Goal: Task Accomplishment & Management: Manage account settings

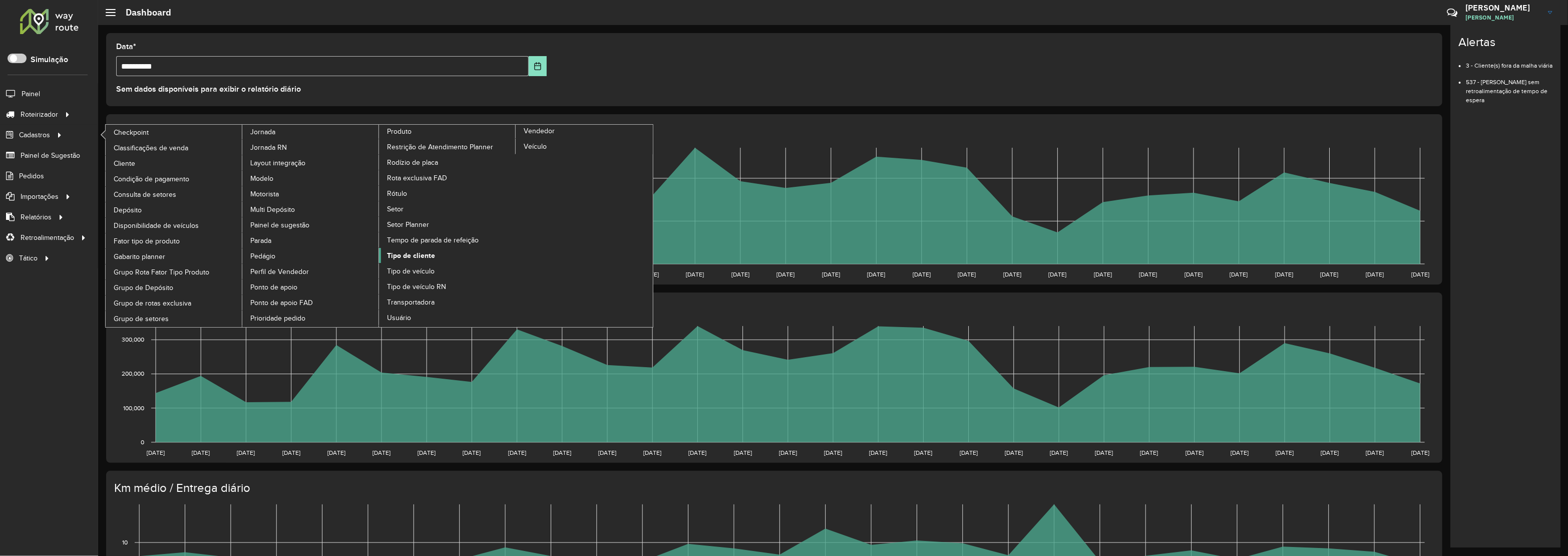
click at [415, 258] on span "Tipo de cliente" at bounding box center [411, 255] width 48 height 10
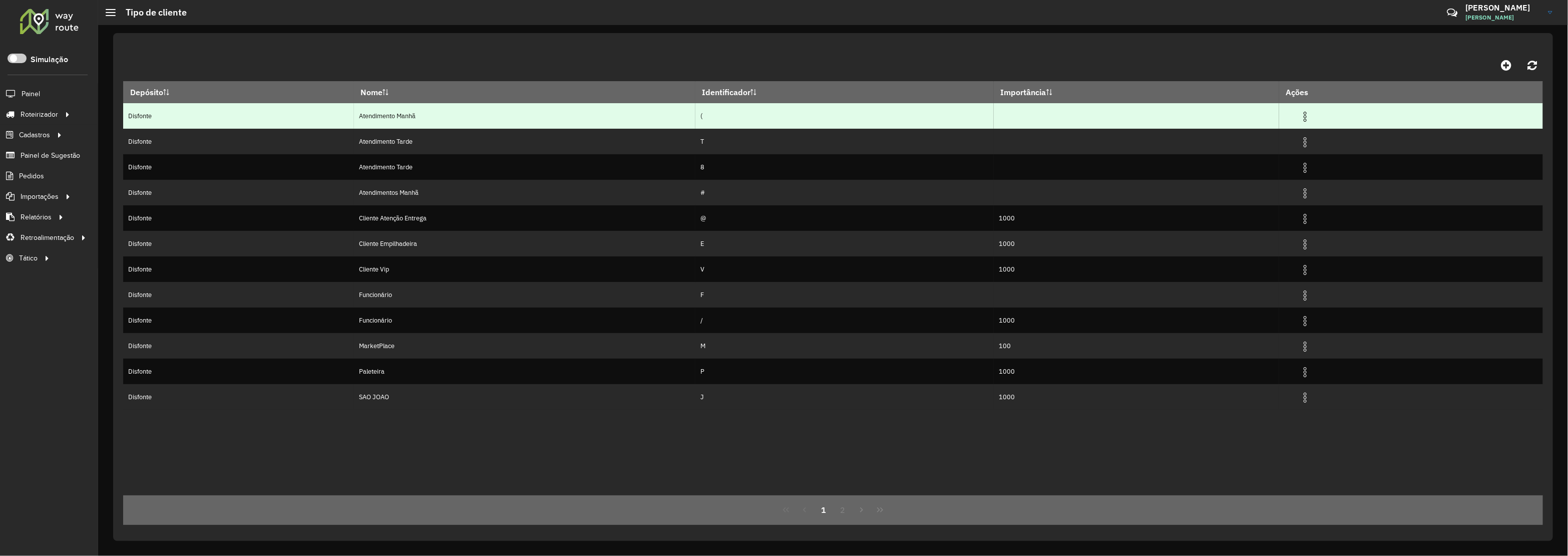
click at [1311, 112] on img at bounding box center [1304, 116] width 12 height 12
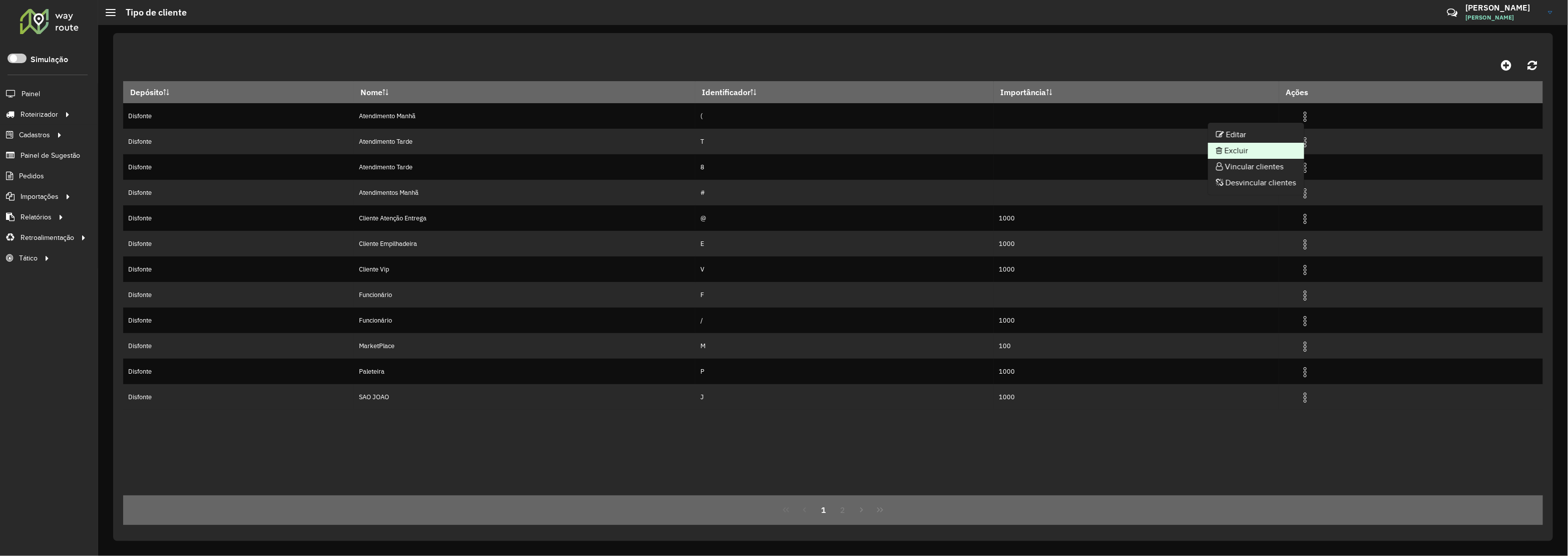
click at [1266, 146] on li "Excluir" at bounding box center [1256, 150] width 96 height 16
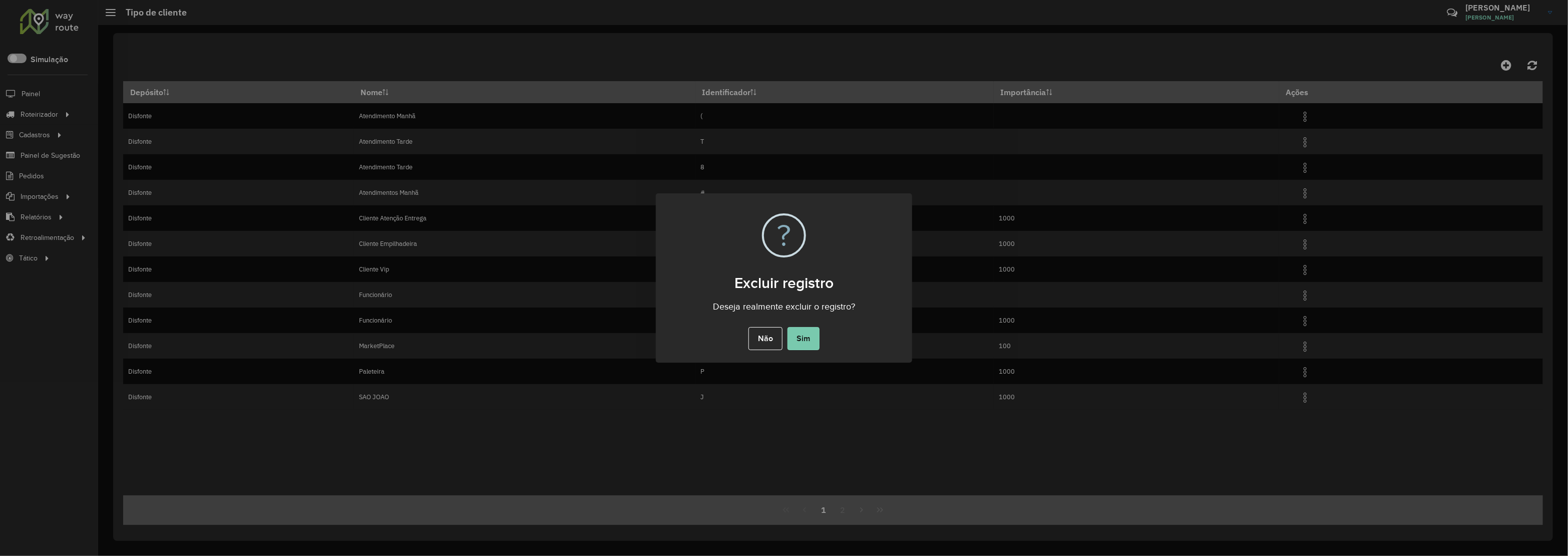
click at [805, 331] on button "Sim" at bounding box center [804, 338] width 32 height 23
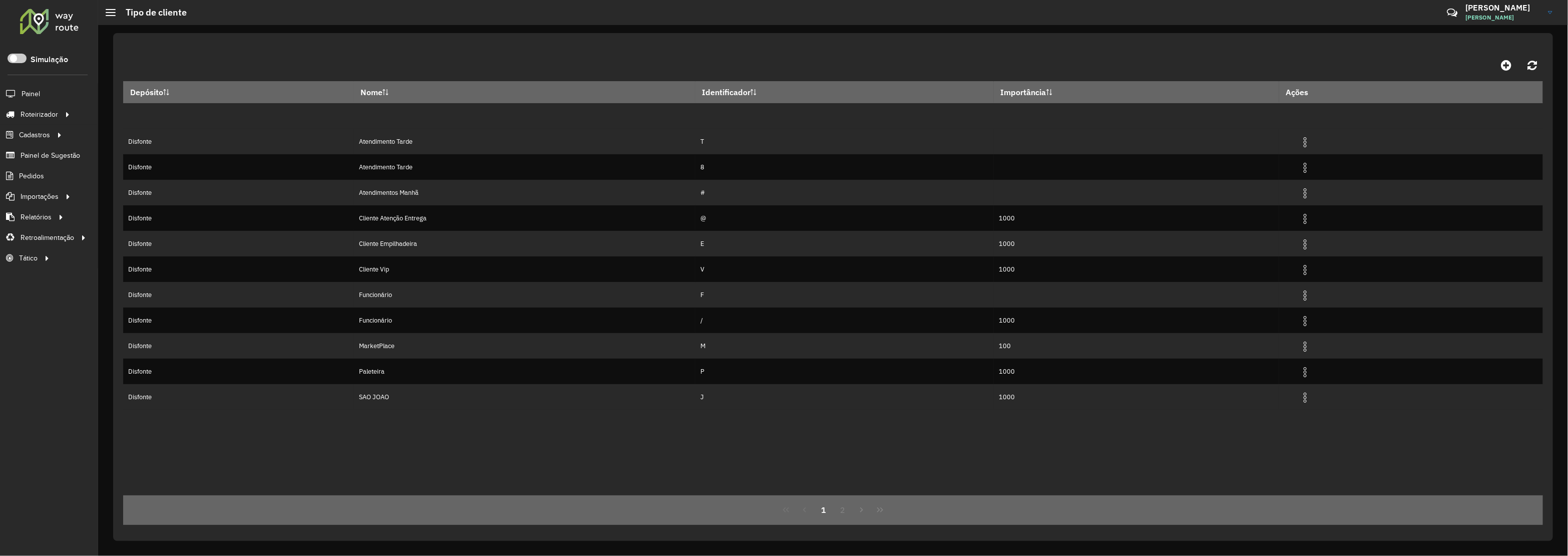
click at [1310, 114] on img at bounding box center [1304, 116] width 12 height 12
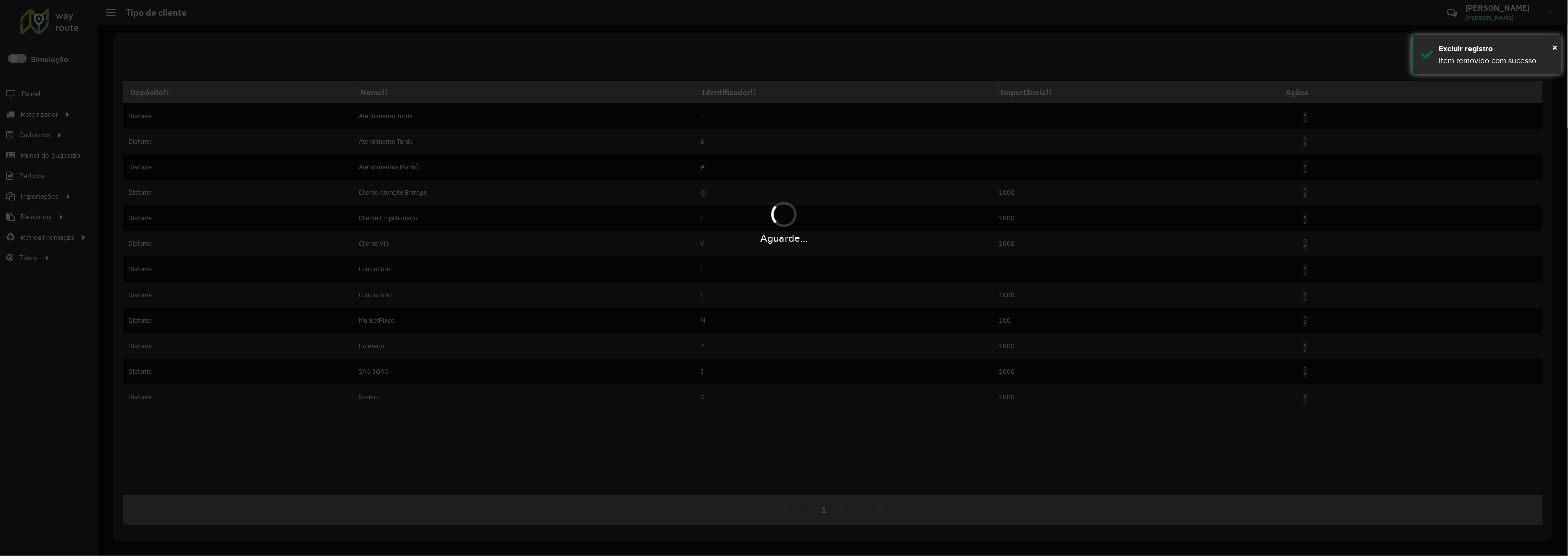
click at [1314, 118] on div "Aguarde..." at bounding box center [784, 278] width 1568 height 556
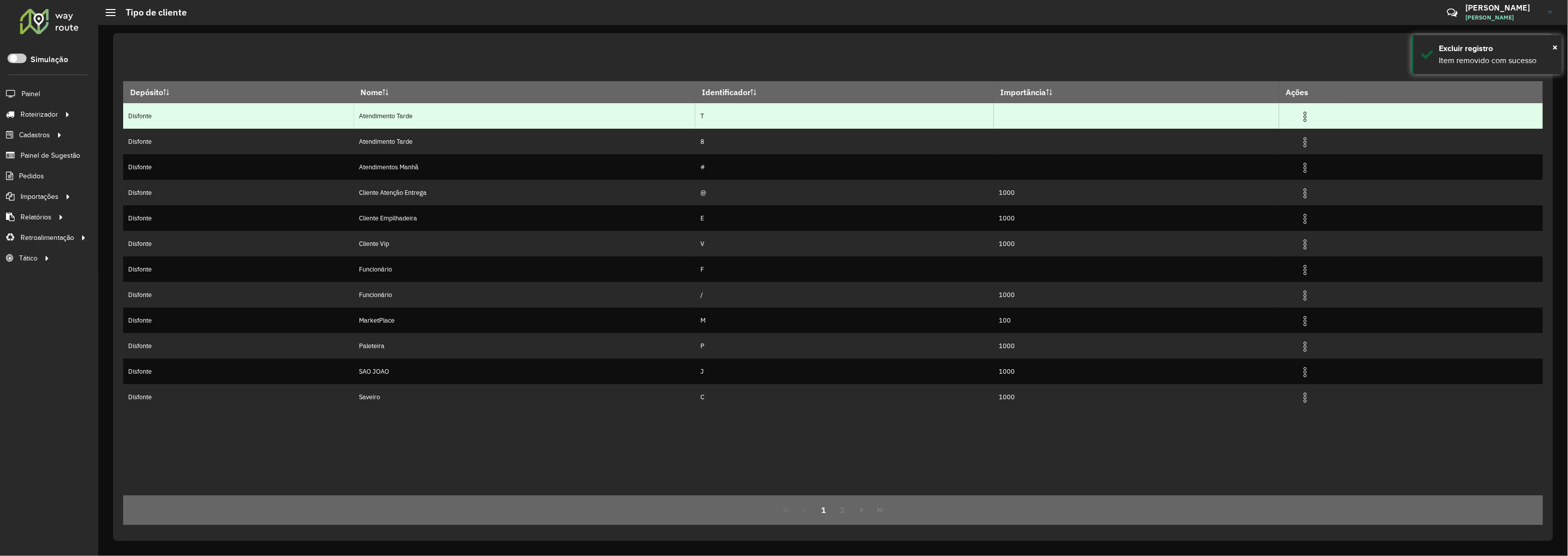
click at [1311, 117] on img at bounding box center [1304, 116] width 12 height 12
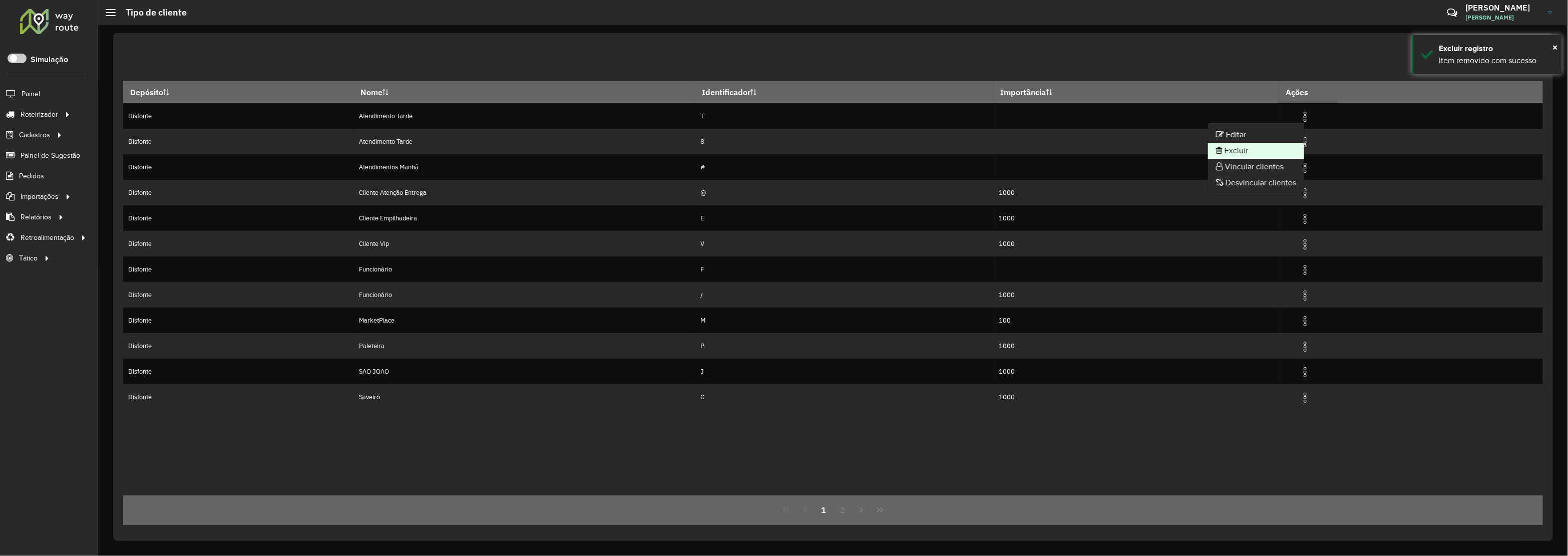
click at [1224, 148] on li "Excluir" at bounding box center [1256, 150] width 96 height 16
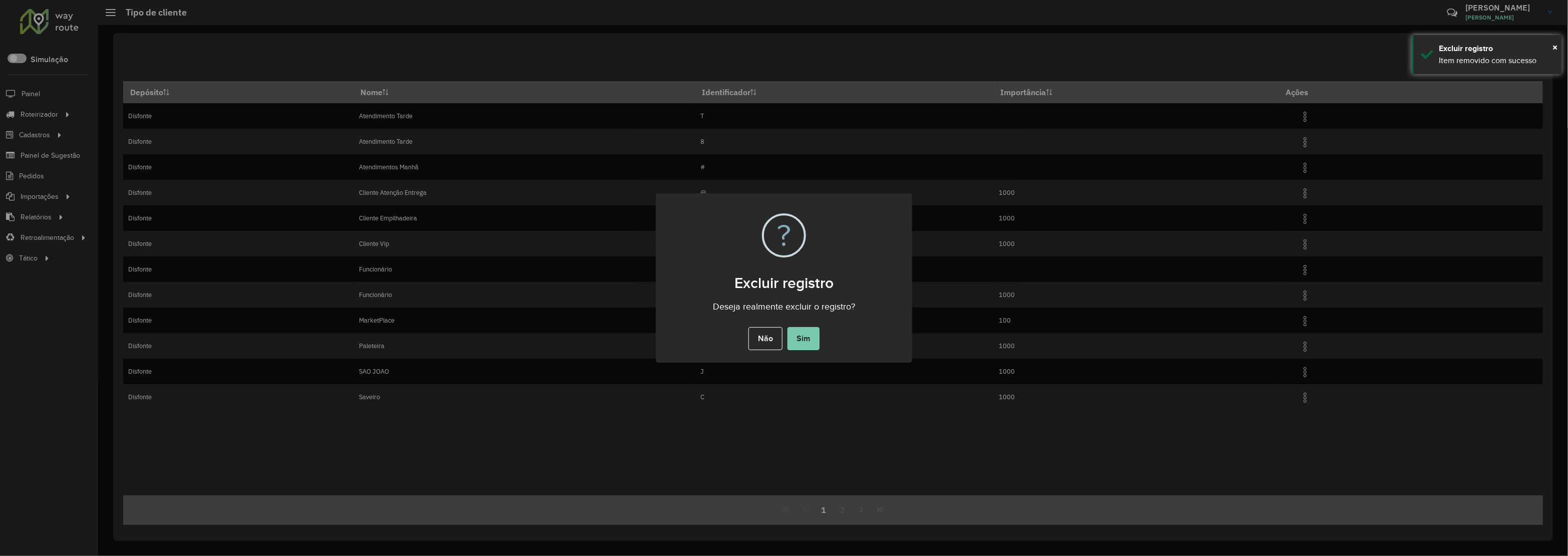
click at [804, 341] on button "Sim" at bounding box center [804, 338] width 32 height 23
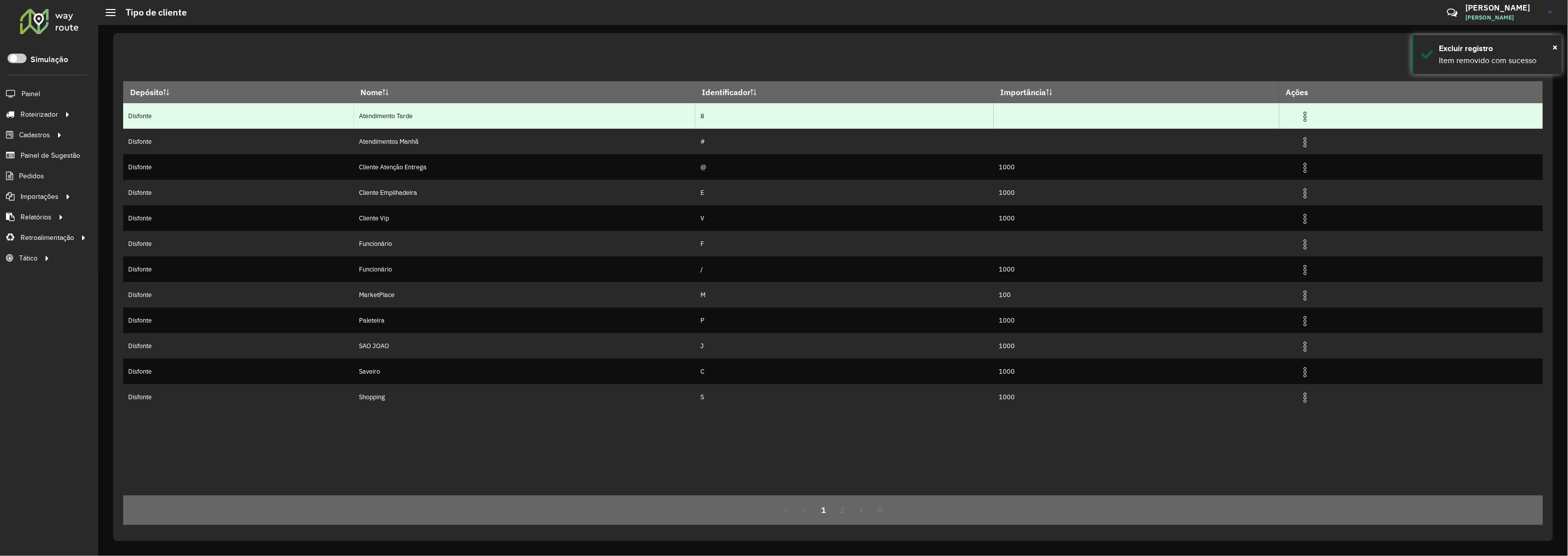
click at [1306, 114] on img at bounding box center [1304, 116] width 12 height 12
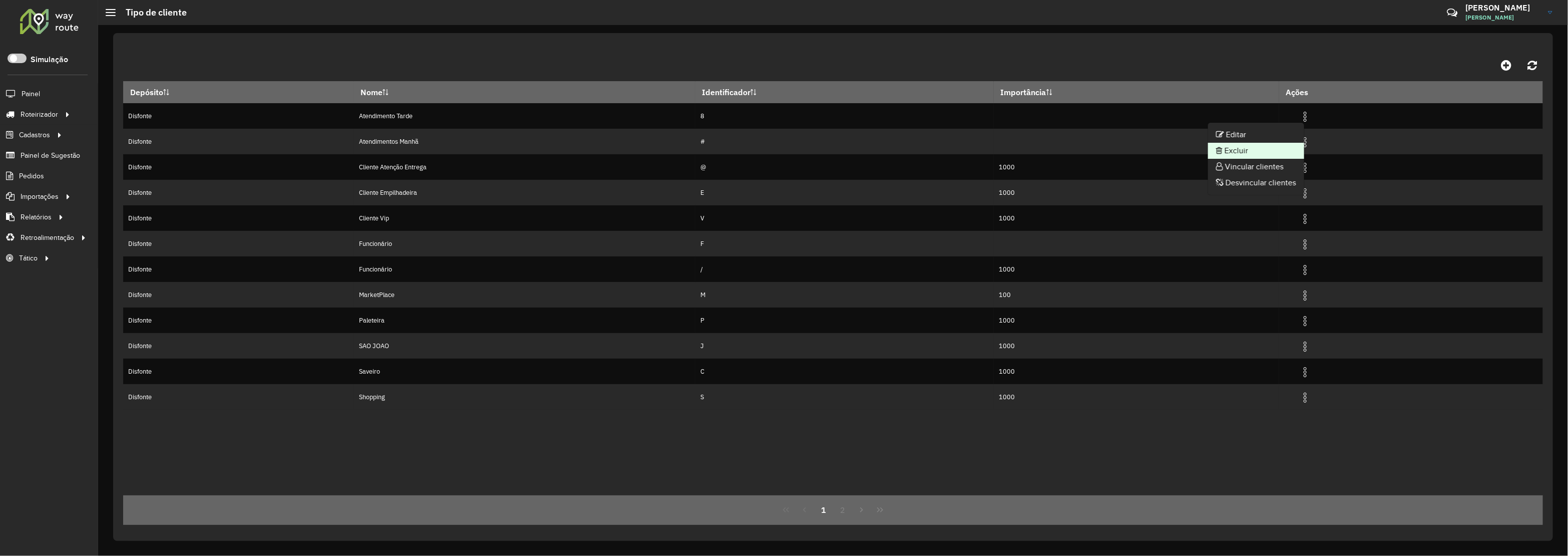
click at [1238, 155] on li "Excluir" at bounding box center [1256, 150] width 96 height 16
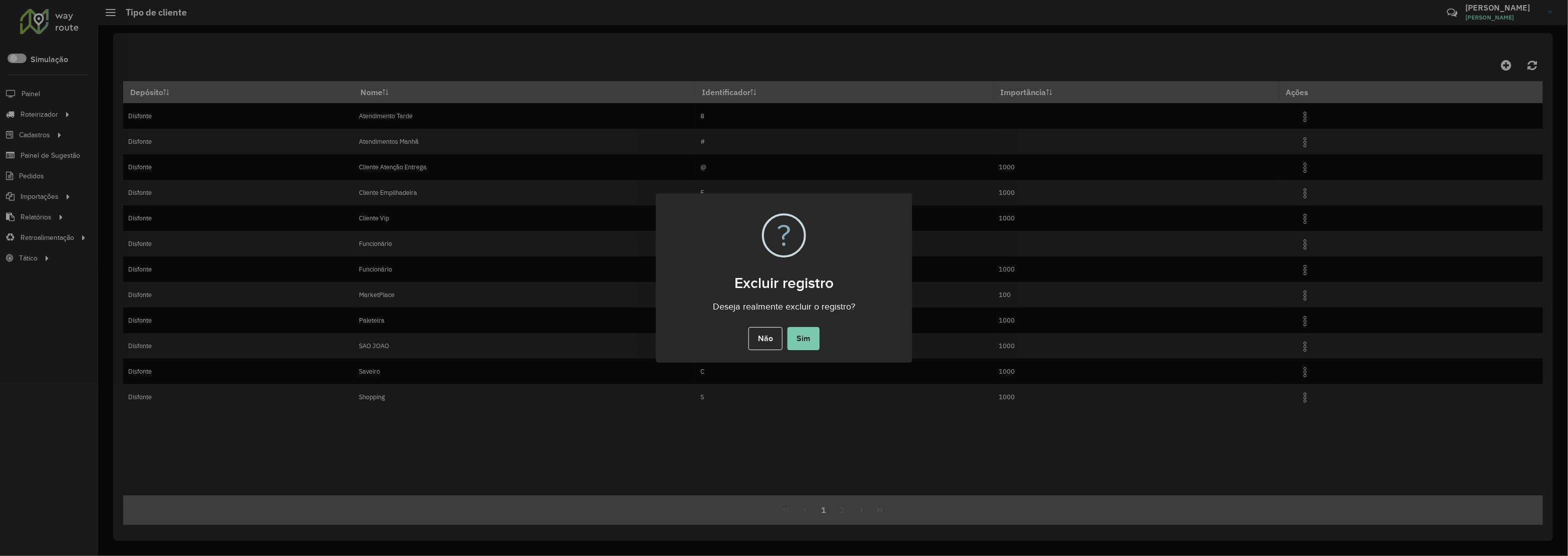
click at [794, 329] on button "Sim" at bounding box center [804, 338] width 32 height 23
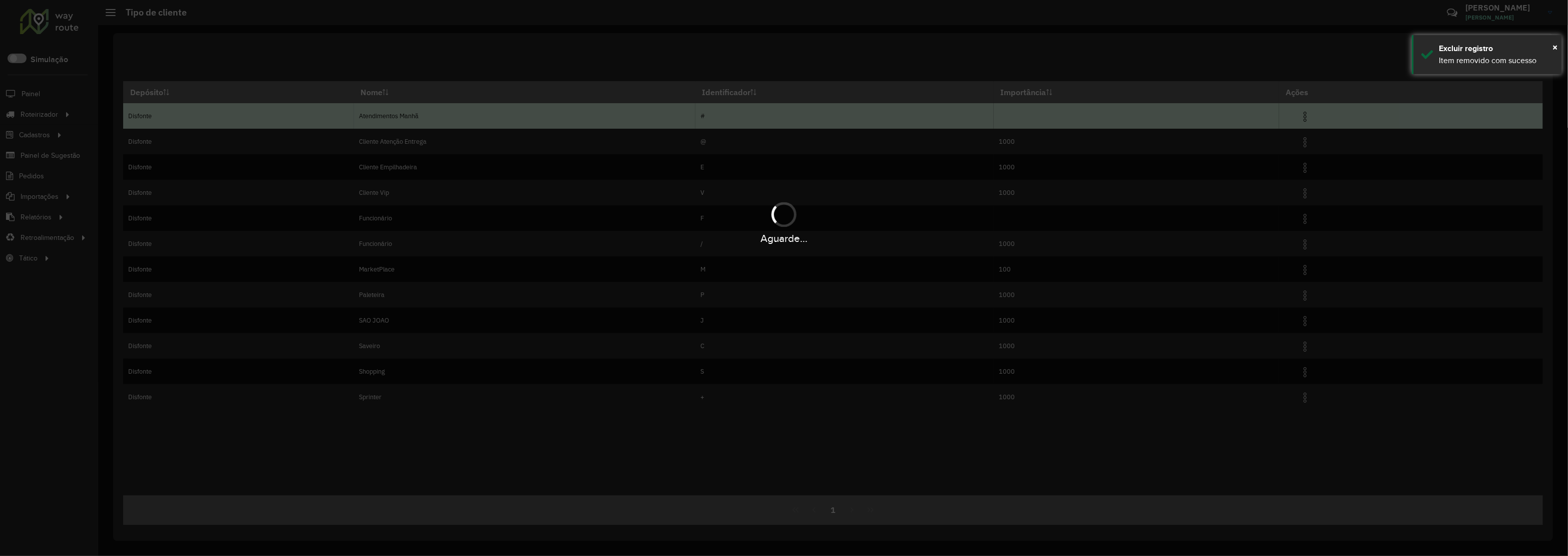
click at [1311, 116] on img at bounding box center [1304, 116] width 12 height 12
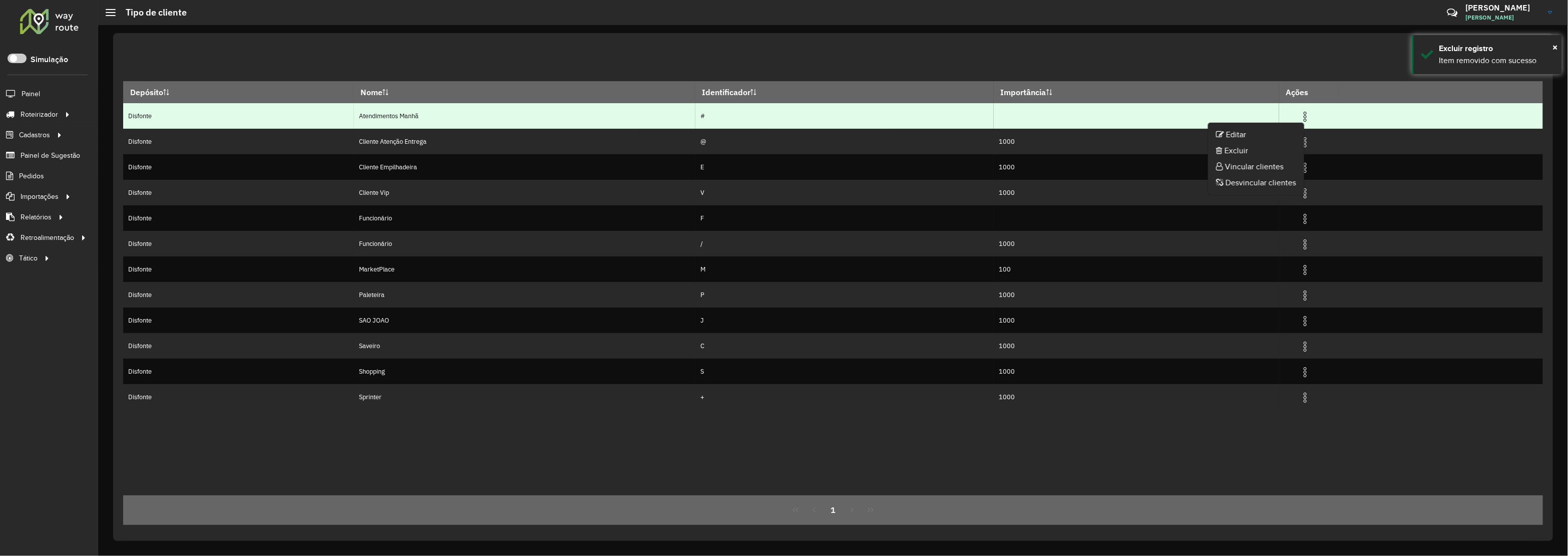
click at [1311, 116] on img at bounding box center [1304, 116] width 12 height 12
click at [1310, 117] on img at bounding box center [1304, 116] width 12 height 12
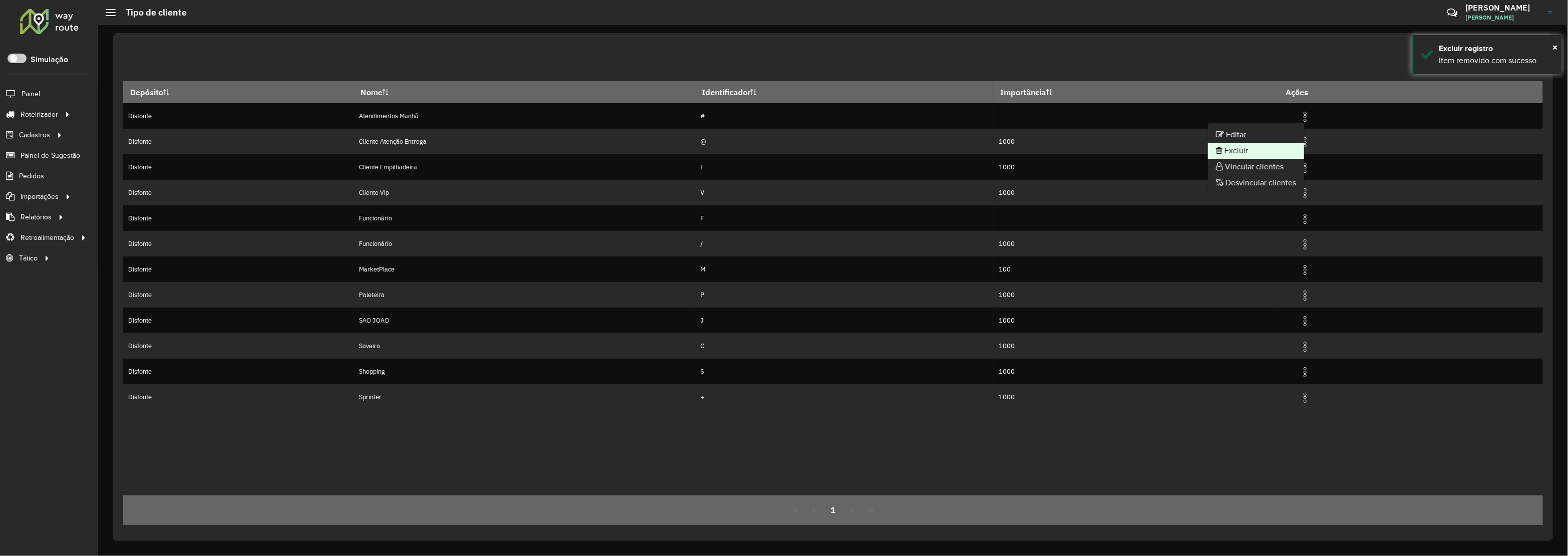
click at [1240, 153] on li "Excluir" at bounding box center [1256, 150] width 96 height 16
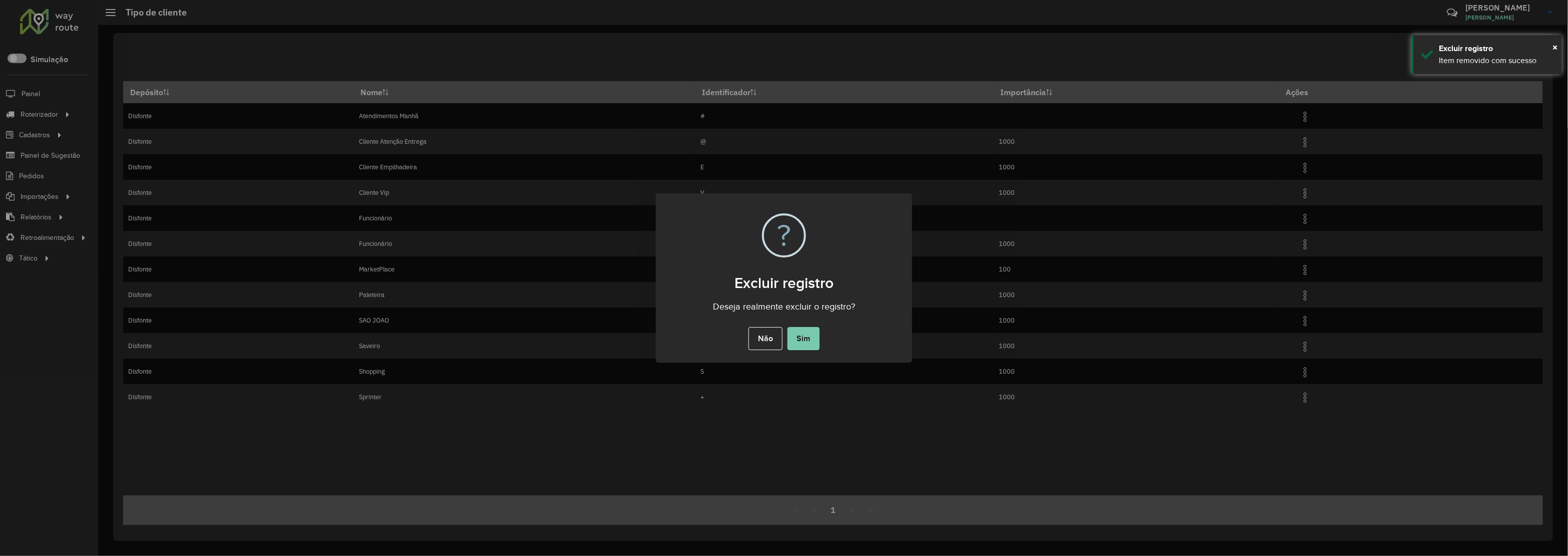
click at [805, 337] on button "Sim" at bounding box center [804, 338] width 32 height 23
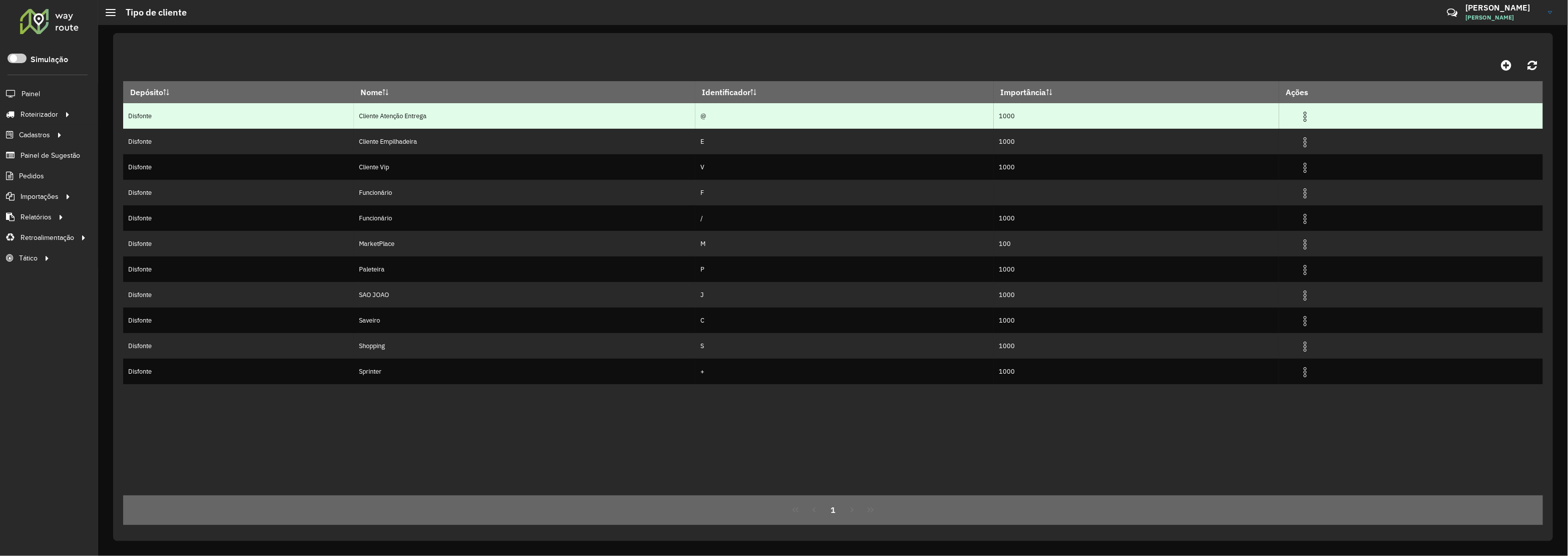
click at [1311, 121] on img at bounding box center [1304, 116] width 12 height 12
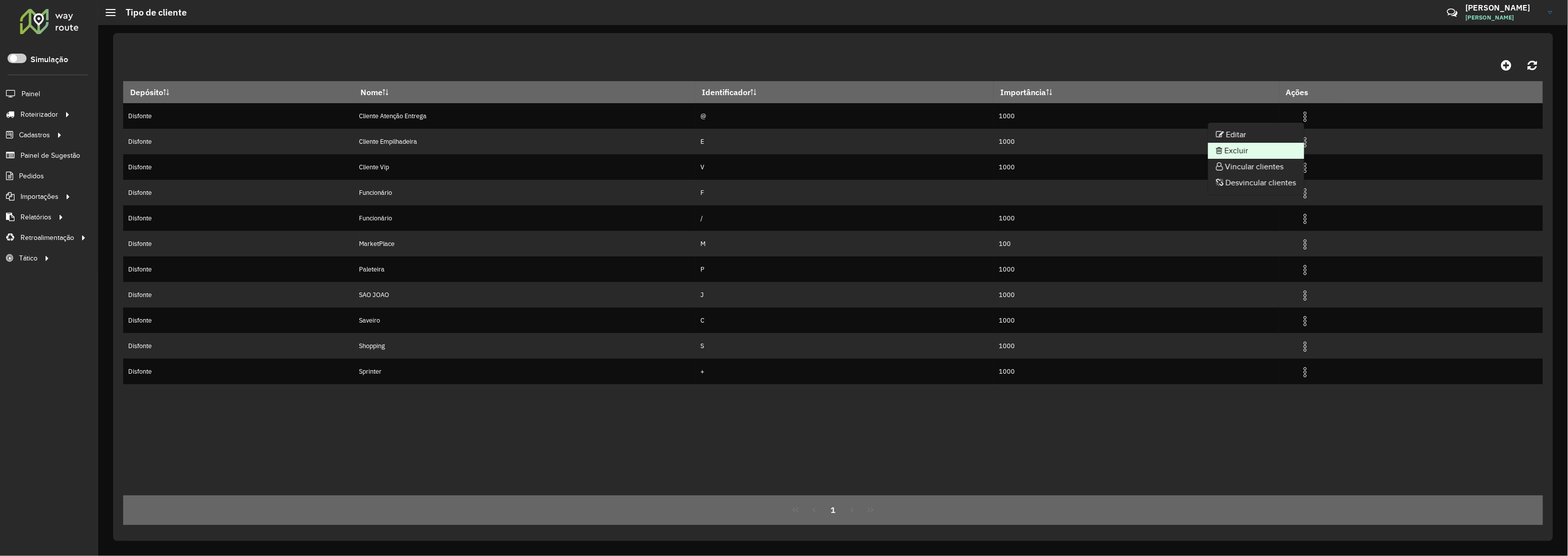
click at [1217, 156] on li "Excluir" at bounding box center [1256, 150] width 96 height 16
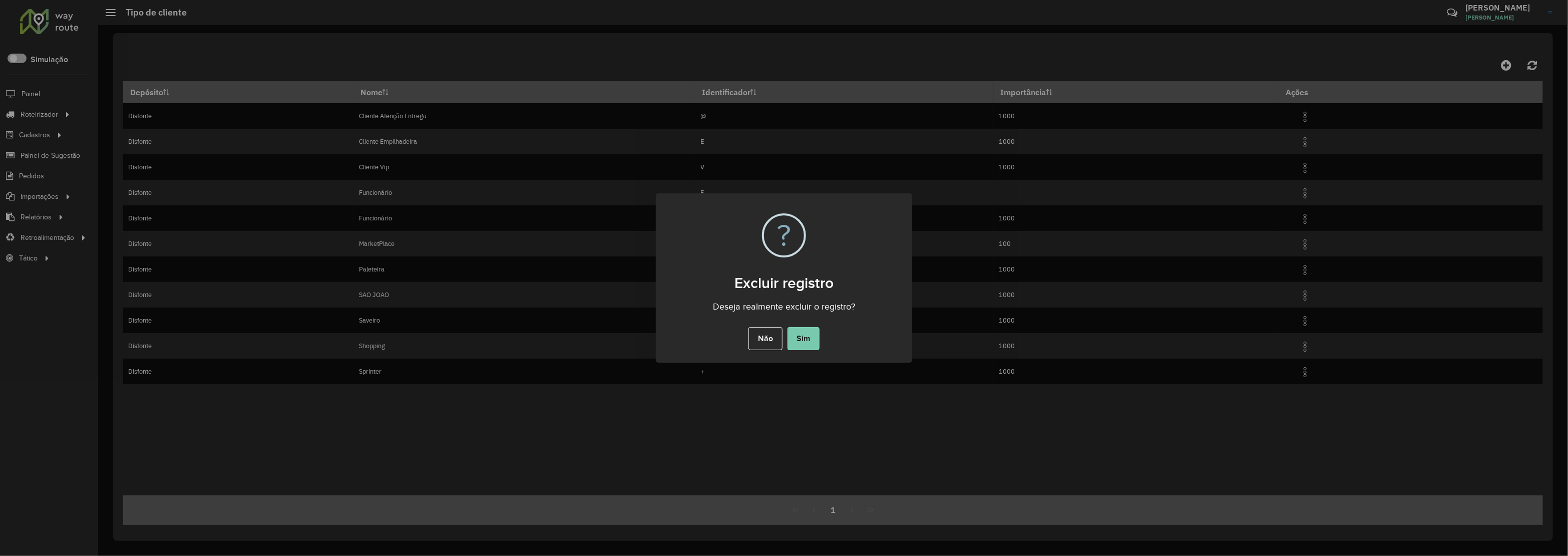
click at [800, 338] on button "Sim" at bounding box center [804, 338] width 32 height 23
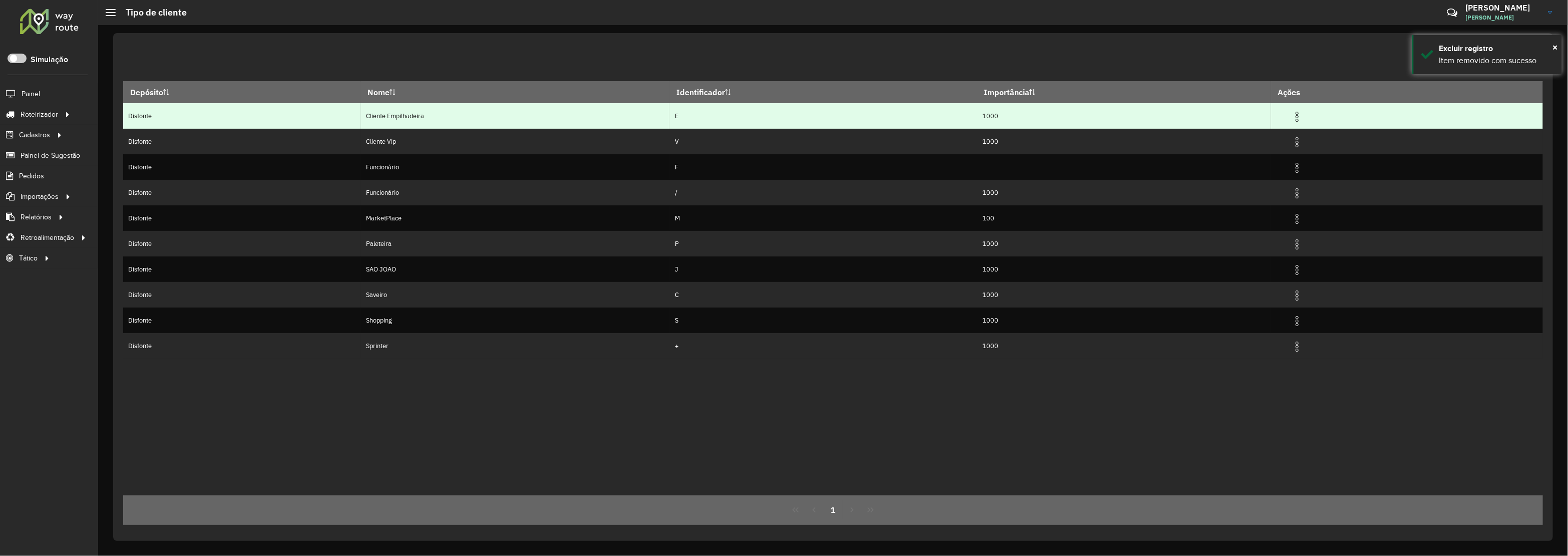
click at [1304, 118] on img at bounding box center [1296, 116] width 12 height 12
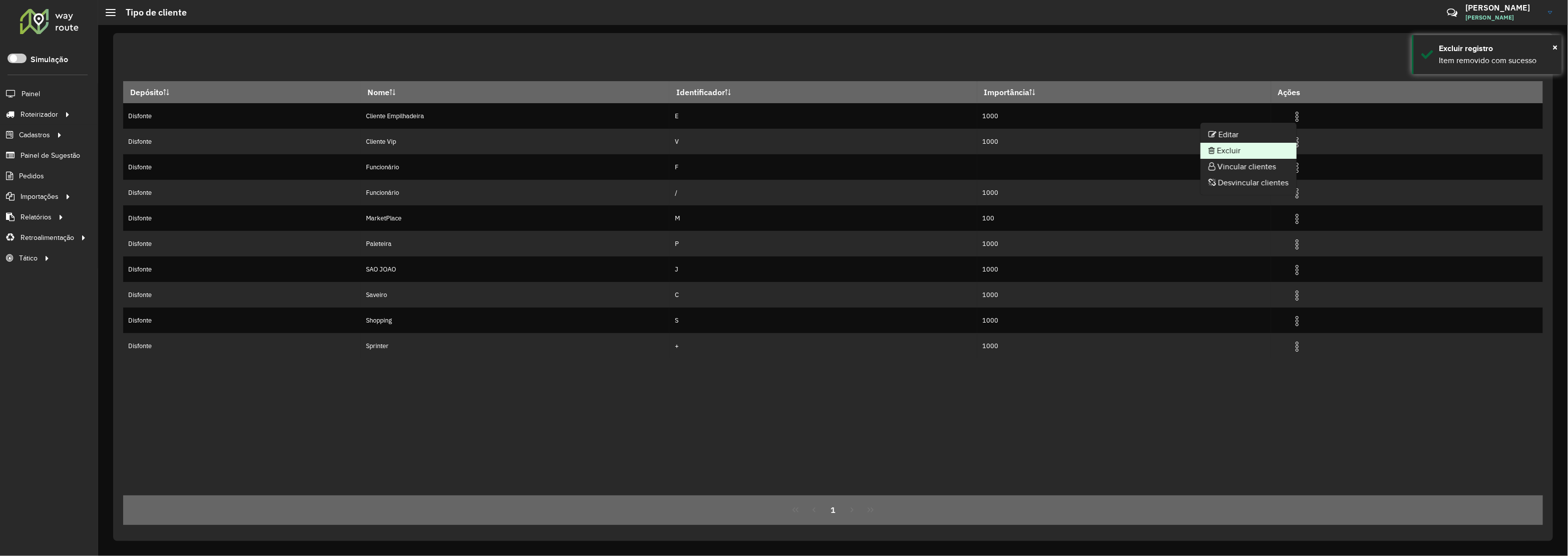
click at [1239, 152] on li "Excluir" at bounding box center [1248, 150] width 96 height 16
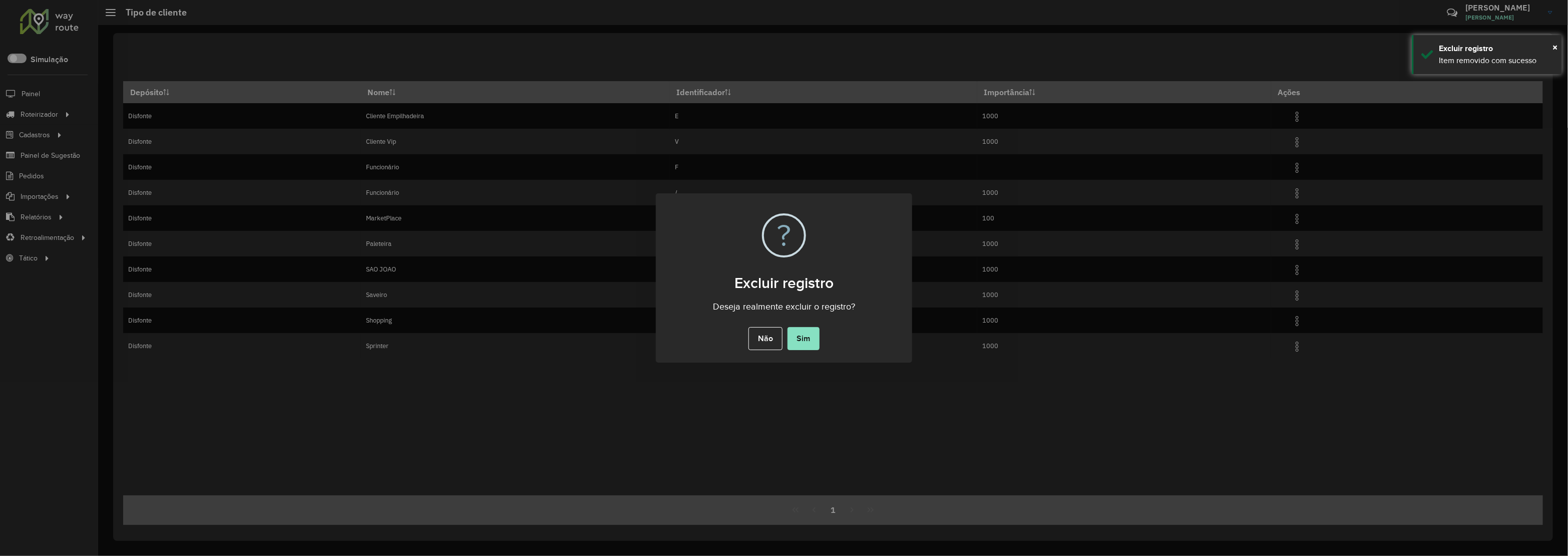
click at [811, 332] on button "Sim" at bounding box center [804, 338] width 32 height 23
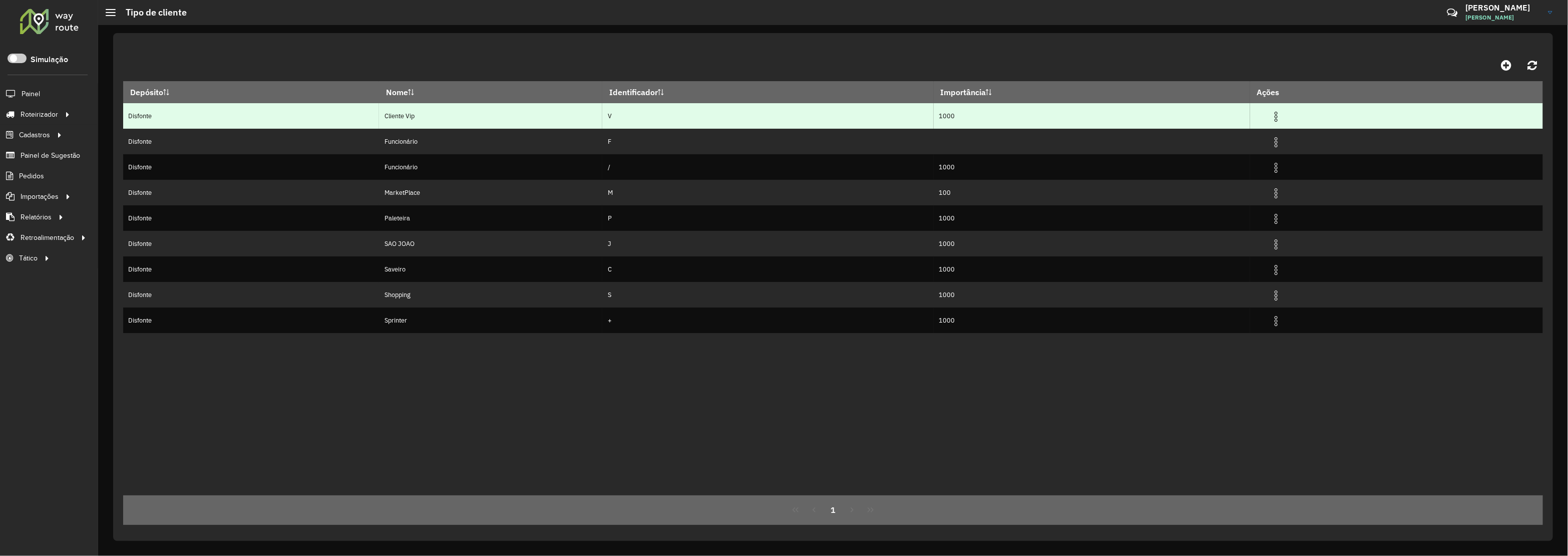
click at [1264, 125] on td at bounding box center [1280, 116] width 60 height 25
click at [1280, 119] on img at bounding box center [1275, 116] width 12 height 12
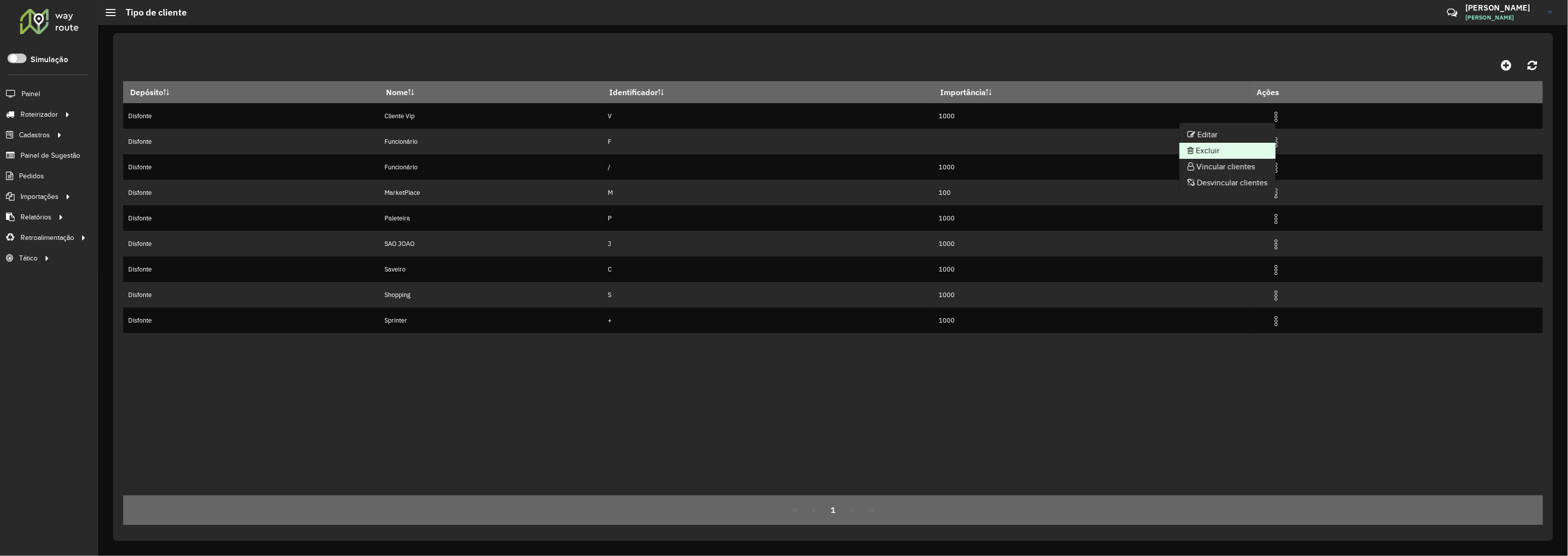
click at [1207, 151] on li "Excluir" at bounding box center [1228, 150] width 96 height 16
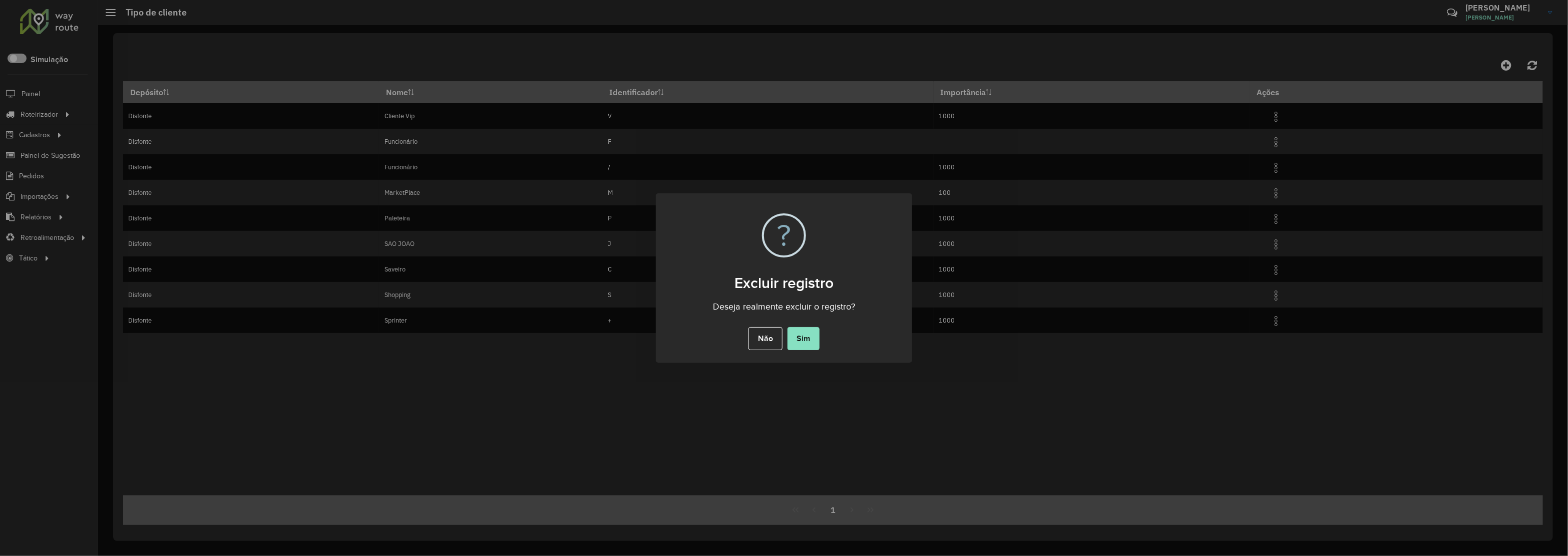
drag, startPoint x: 801, startPoint y: 332, endPoint x: 811, endPoint y: 322, distance: 14.1
click at [803, 332] on button "Sim" at bounding box center [804, 338] width 32 height 23
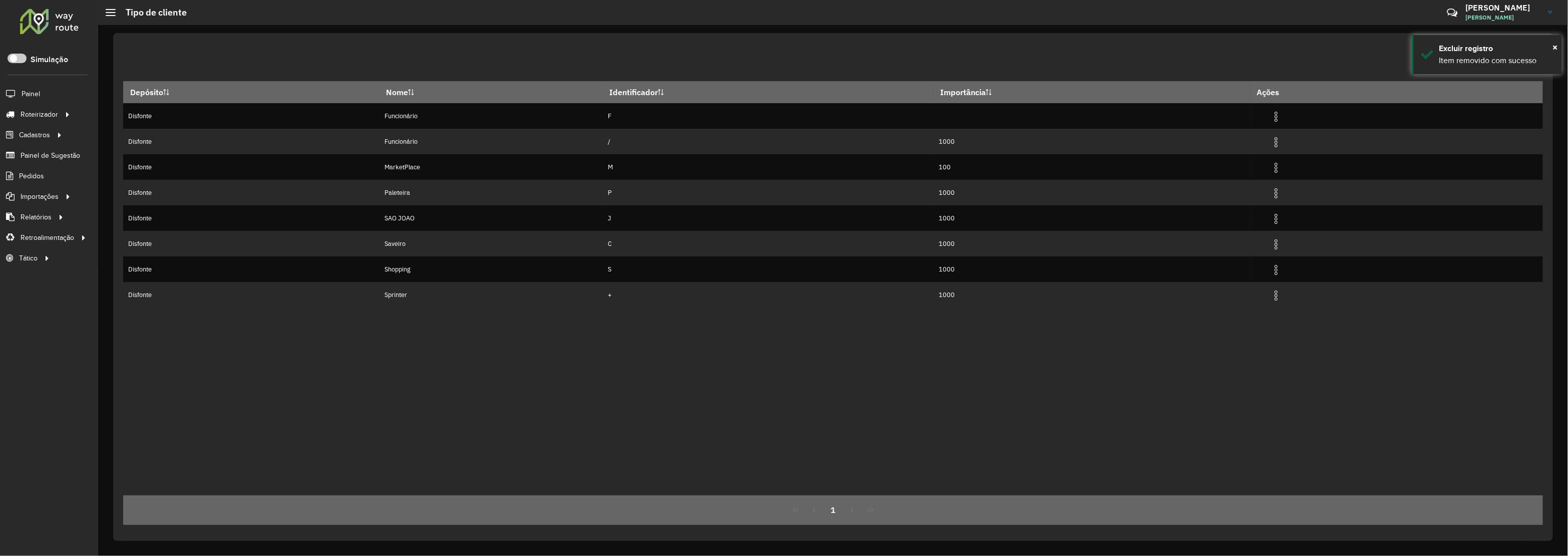
click at [1282, 117] on img at bounding box center [1275, 116] width 12 height 12
click at [1213, 148] on li "Excluir" at bounding box center [1228, 150] width 96 height 16
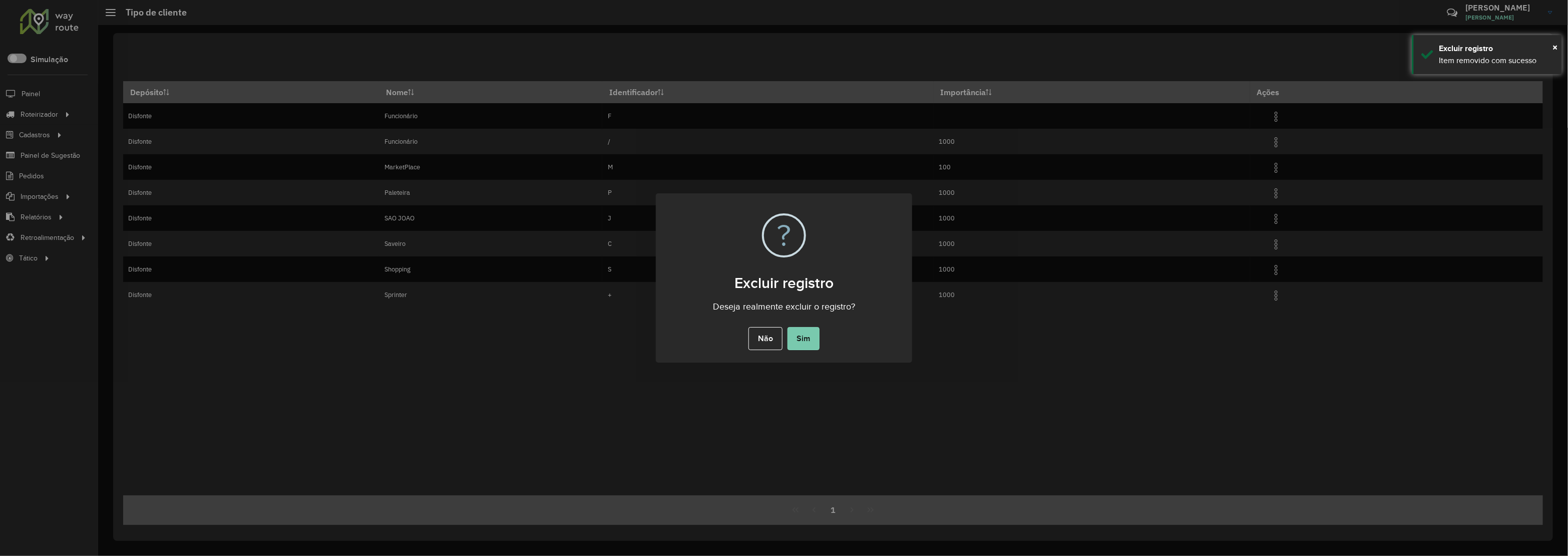
click at [800, 338] on button "Sim" at bounding box center [804, 338] width 32 height 23
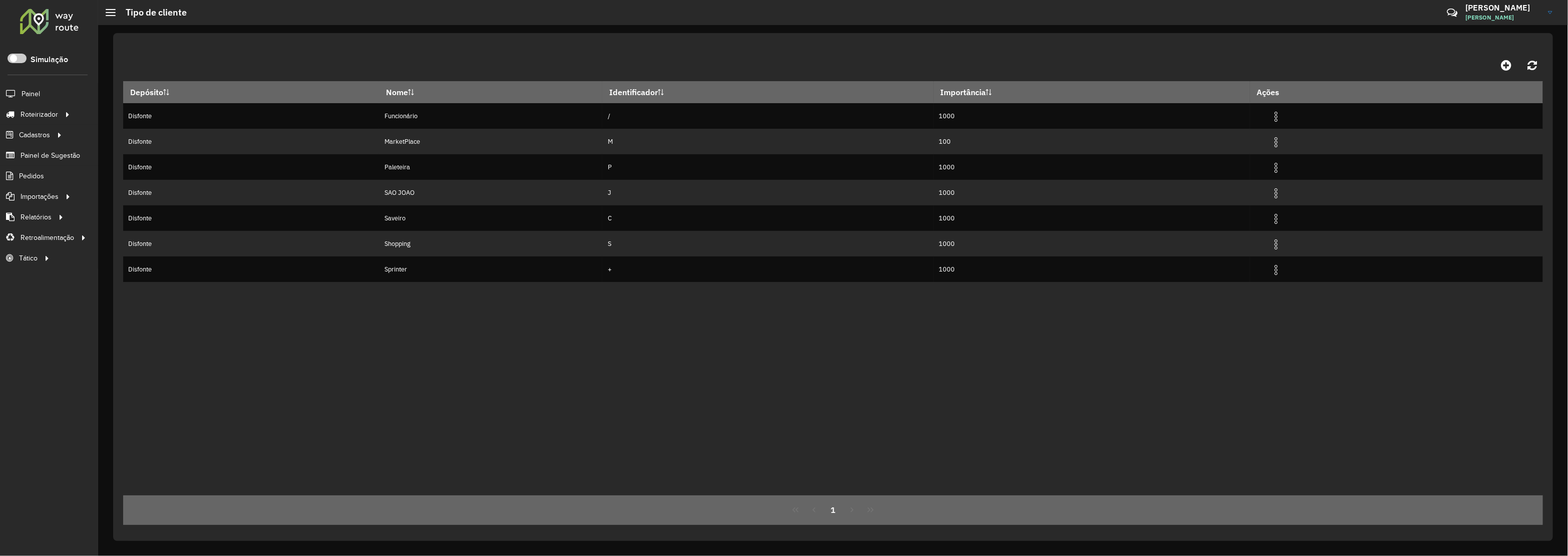
click at [1282, 117] on img at bounding box center [1275, 116] width 12 height 12
click at [1243, 151] on li "Excluir" at bounding box center [1228, 150] width 96 height 16
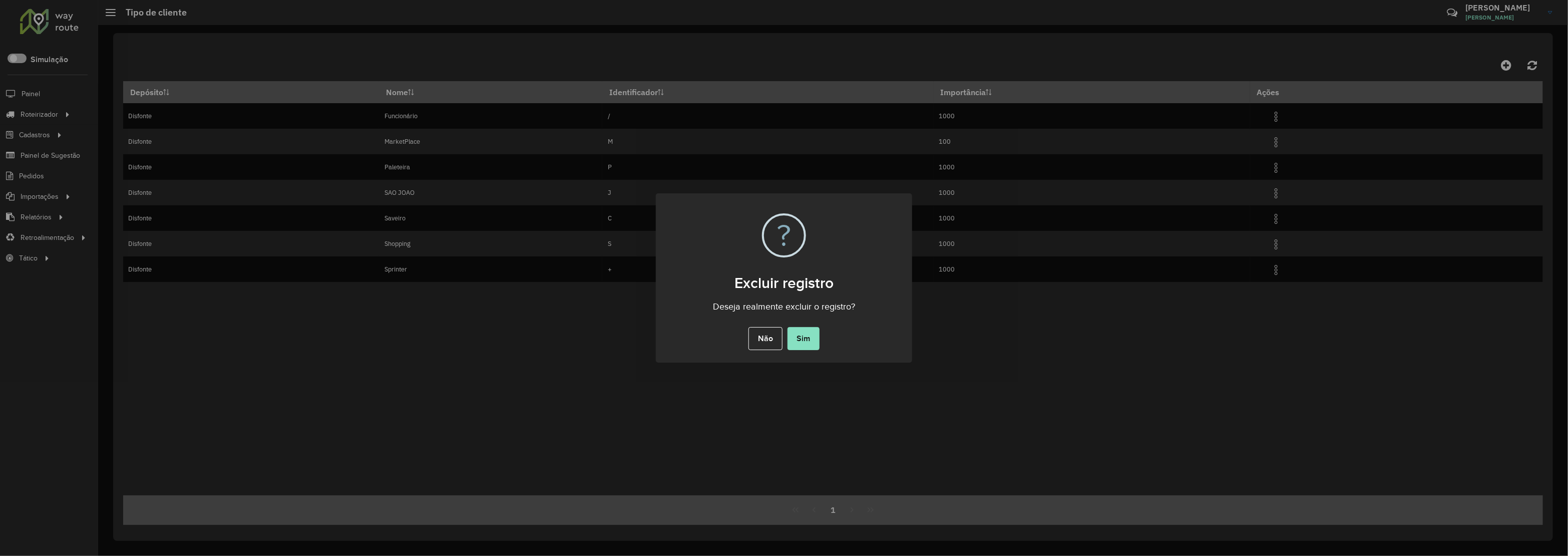
click at [807, 348] on button "Sim" at bounding box center [804, 338] width 32 height 23
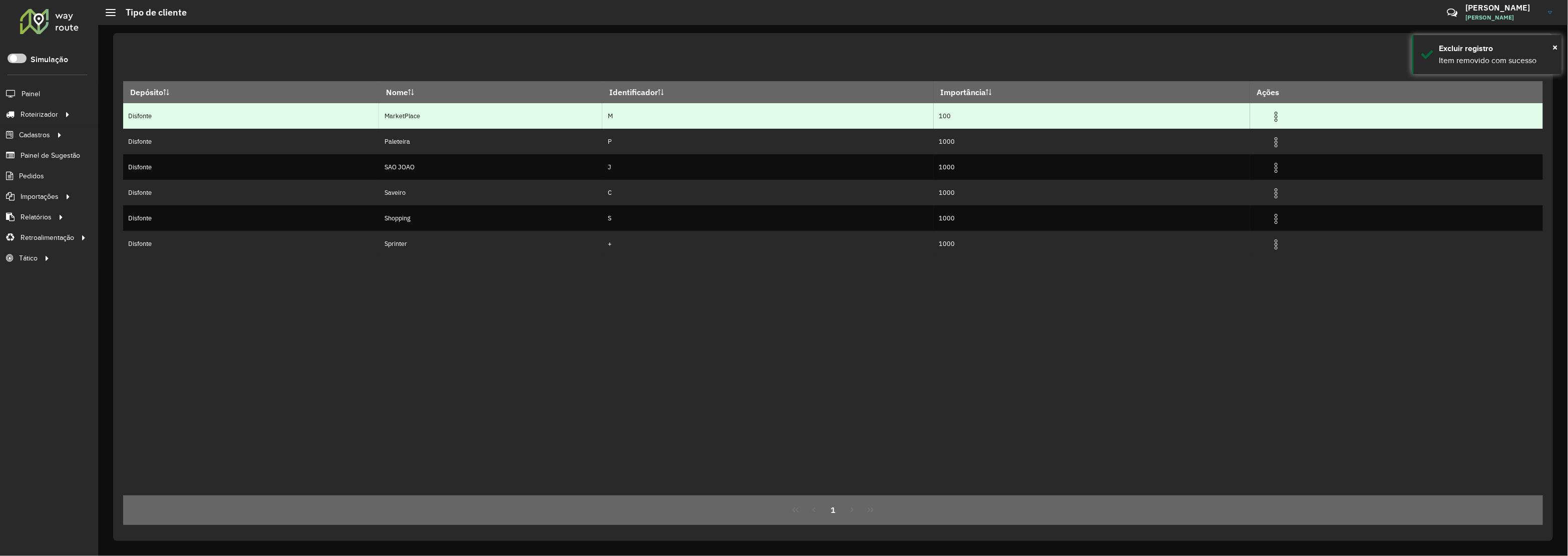
click at [1281, 117] on img at bounding box center [1275, 116] width 12 height 12
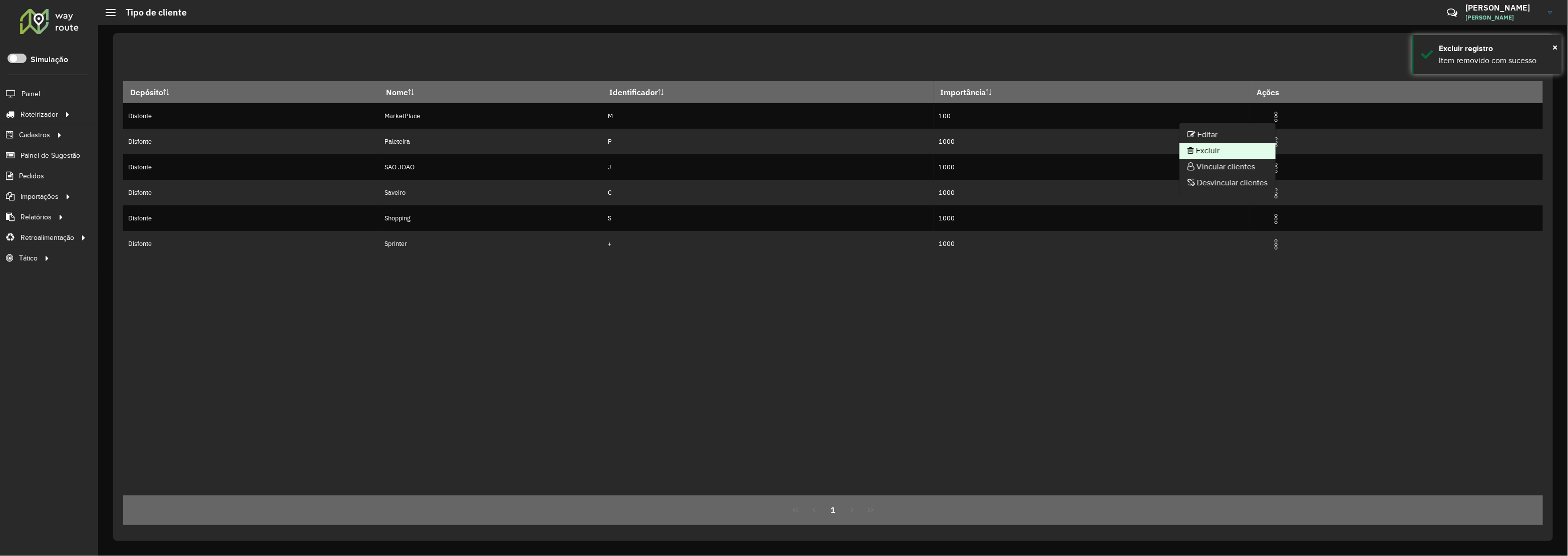
click at [1207, 144] on li "Excluir" at bounding box center [1228, 150] width 96 height 16
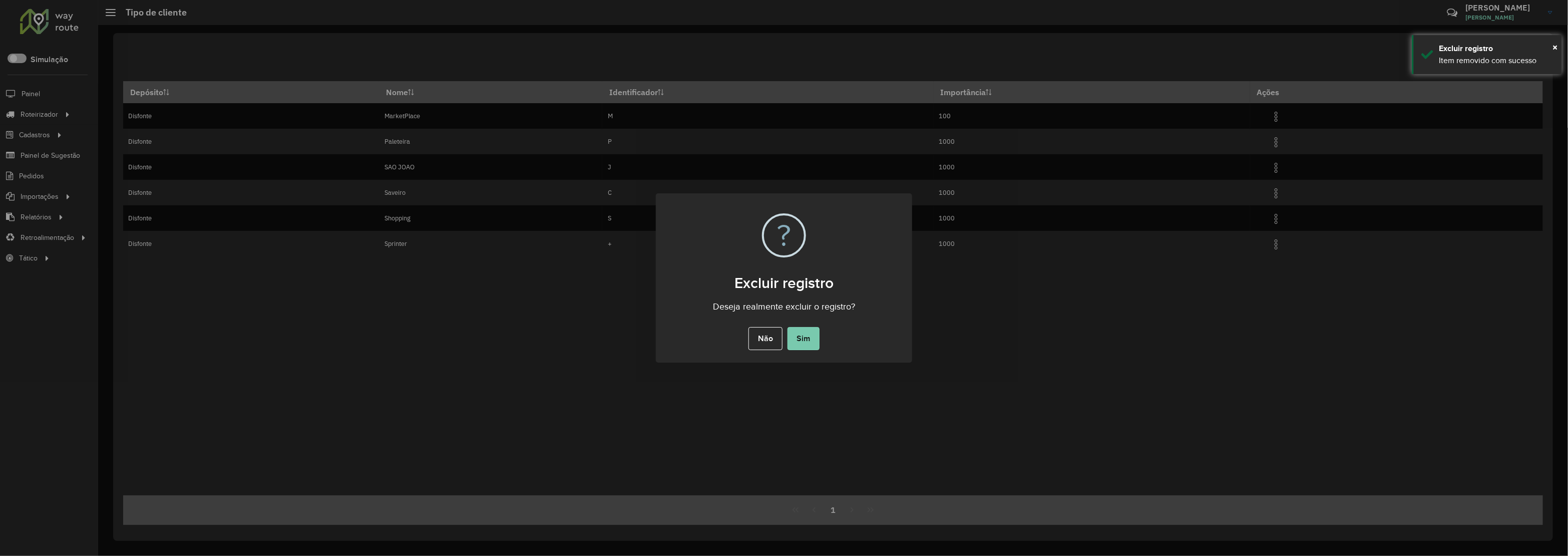
click at [788, 340] on button "Sim" at bounding box center [804, 338] width 32 height 23
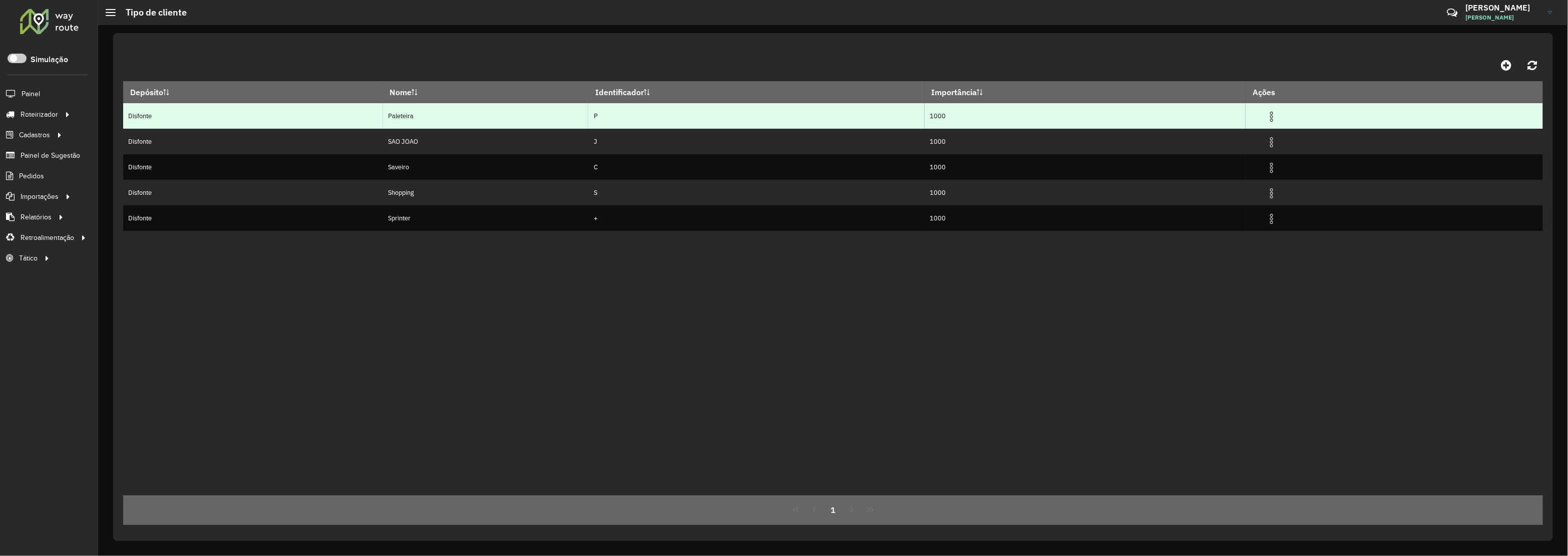
click at [1271, 115] on td at bounding box center [1276, 116] width 60 height 25
click at [1278, 116] on img at bounding box center [1271, 116] width 12 height 12
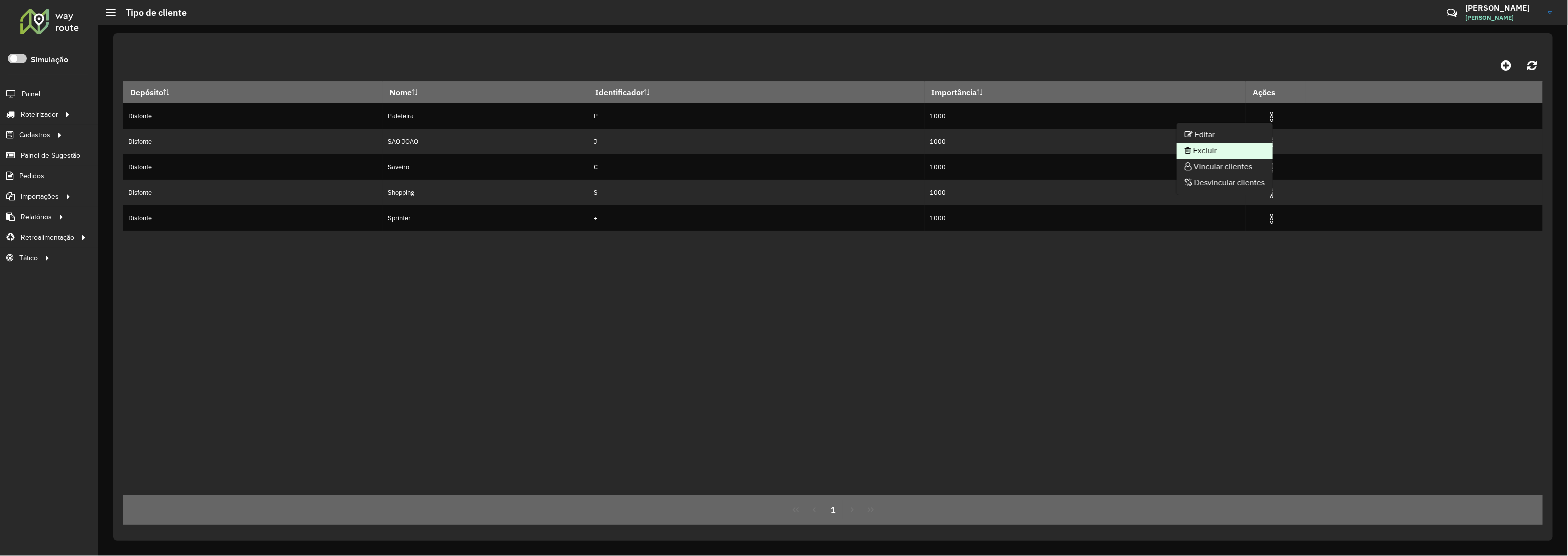
click at [1240, 151] on li "Excluir" at bounding box center [1225, 150] width 96 height 16
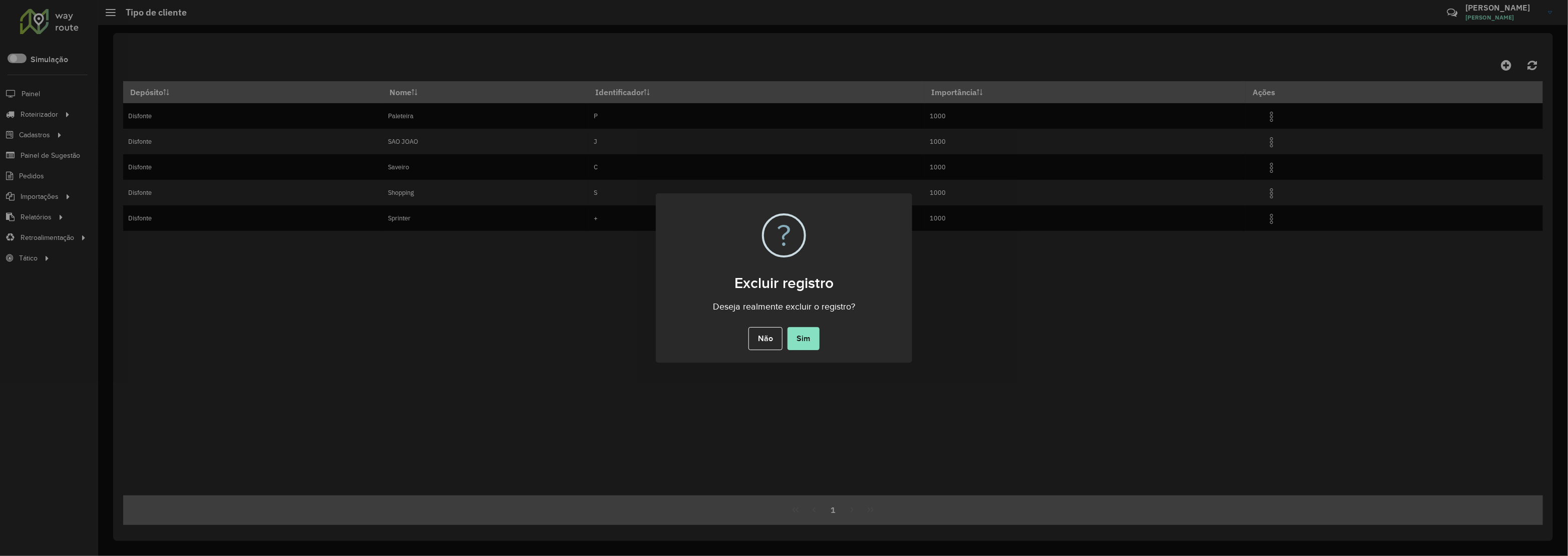
click at [811, 327] on div "Não No Sim" at bounding box center [784, 339] width 257 height 28
click at [809, 331] on button "Sim" at bounding box center [804, 338] width 32 height 23
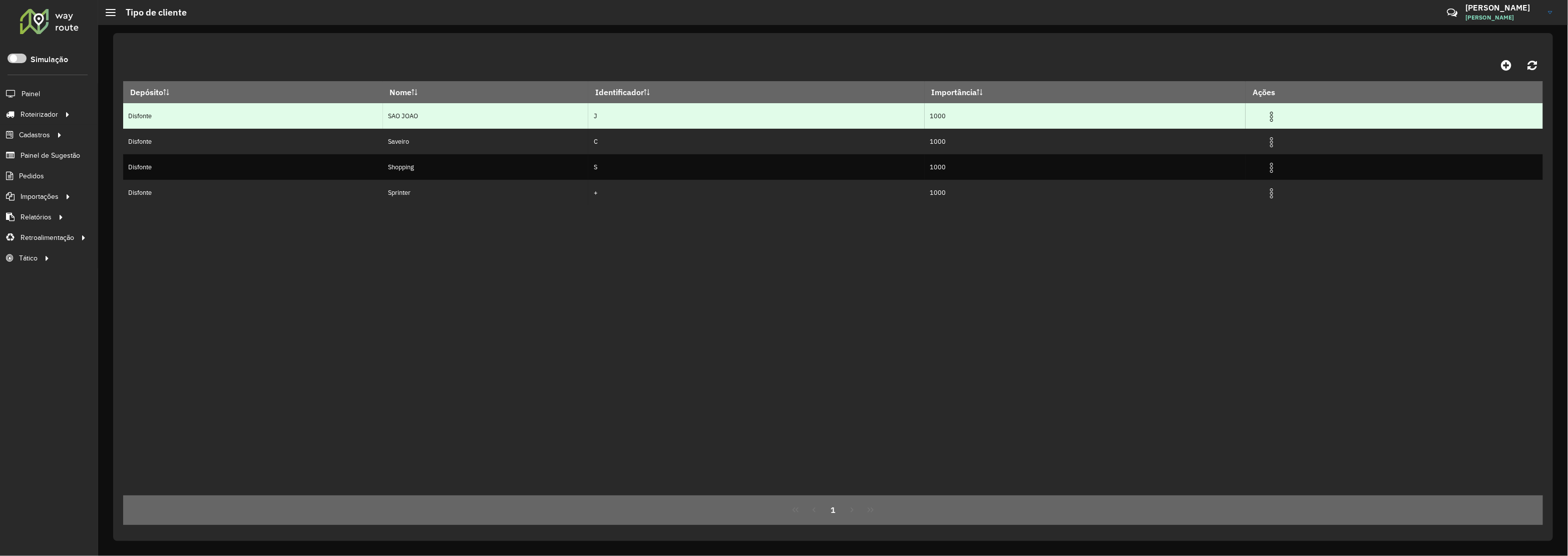
click at [1286, 114] on td at bounding box center [1276, 116] width 60 height 25
click at [1278, 114] on img at bounding box center [1271, 116] width 12 height 12
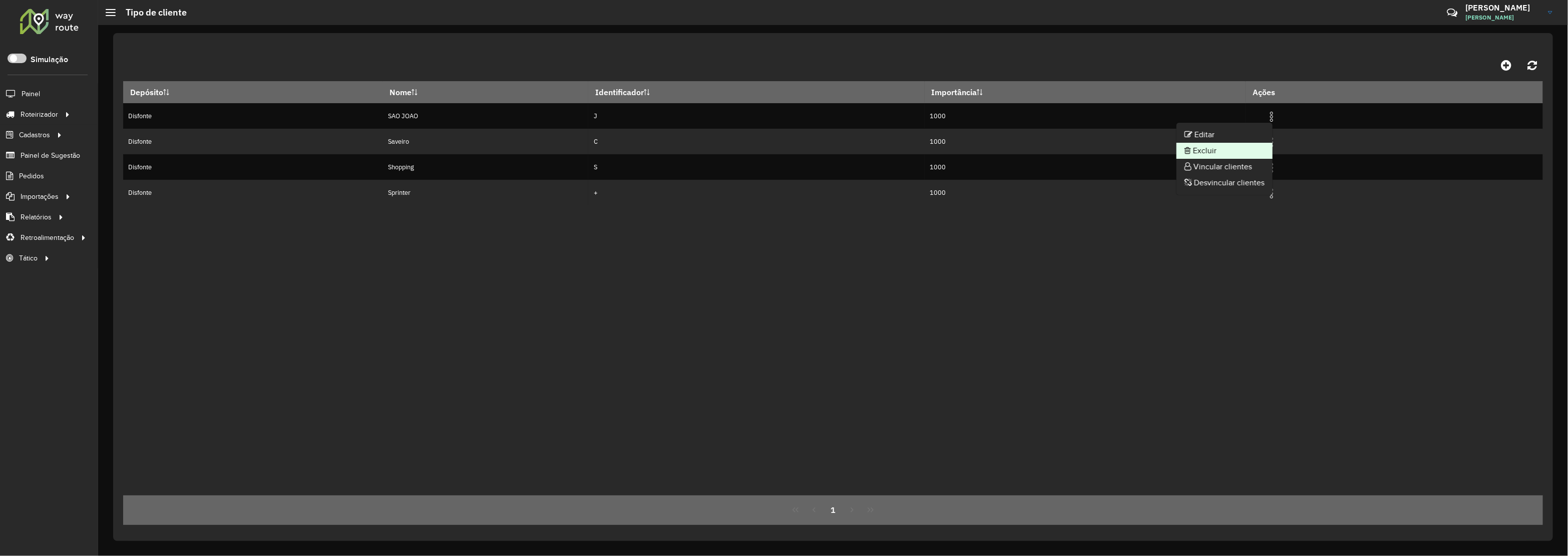
click at [1230, 146] on li "Excluir" at bounding box center [1225, 150] width 96 height 16
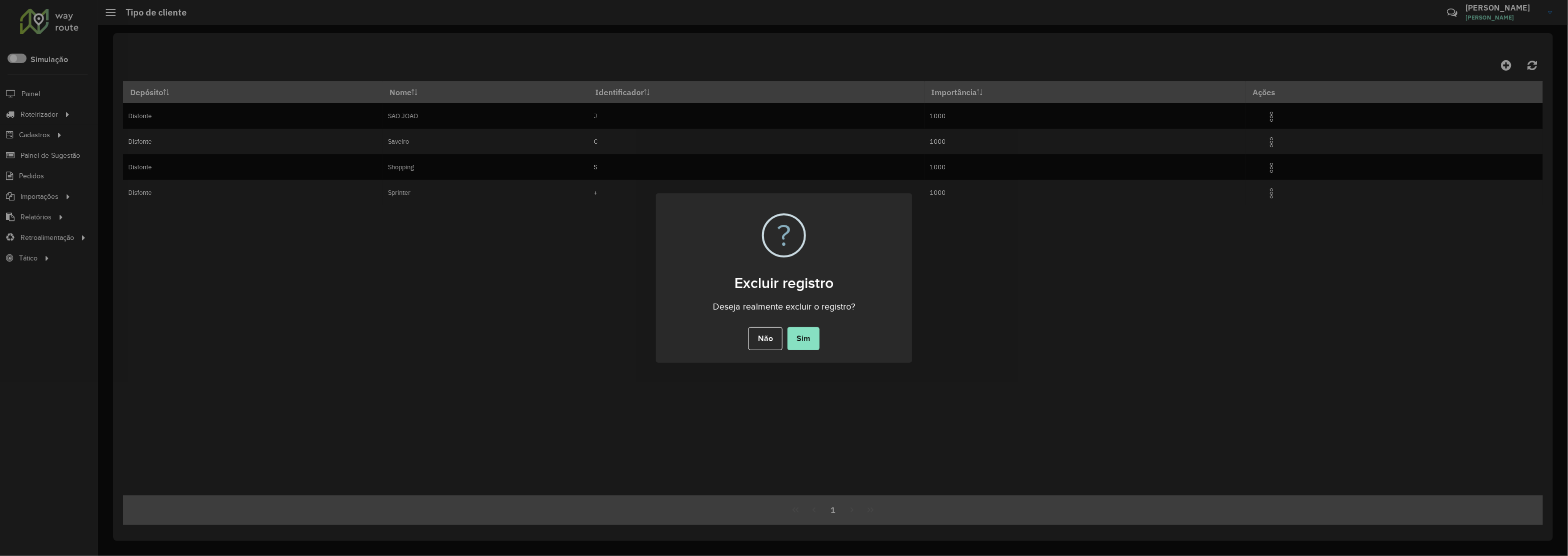
drag, startPoint x: 810, startPoint y: 346, endPoint x: 791, endPoint y: 302, distance: 47.9
click at [811, 345] on button "Sim" at bounding box center [804, 338] width 32 height 23
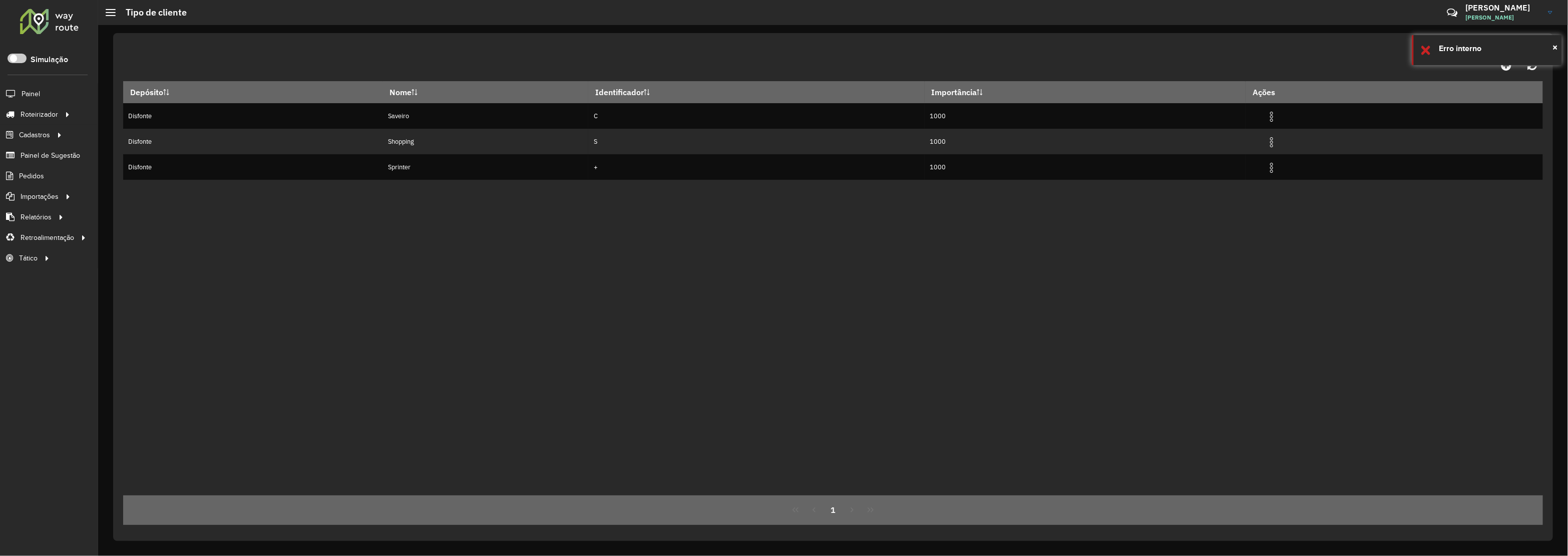
click at [1278, 117] on img at bounding box center [1271, 116] width 12 height 12
click at [1234, 151] on li "Excluir" at bounding box center [1225, 150] width 96 height 16
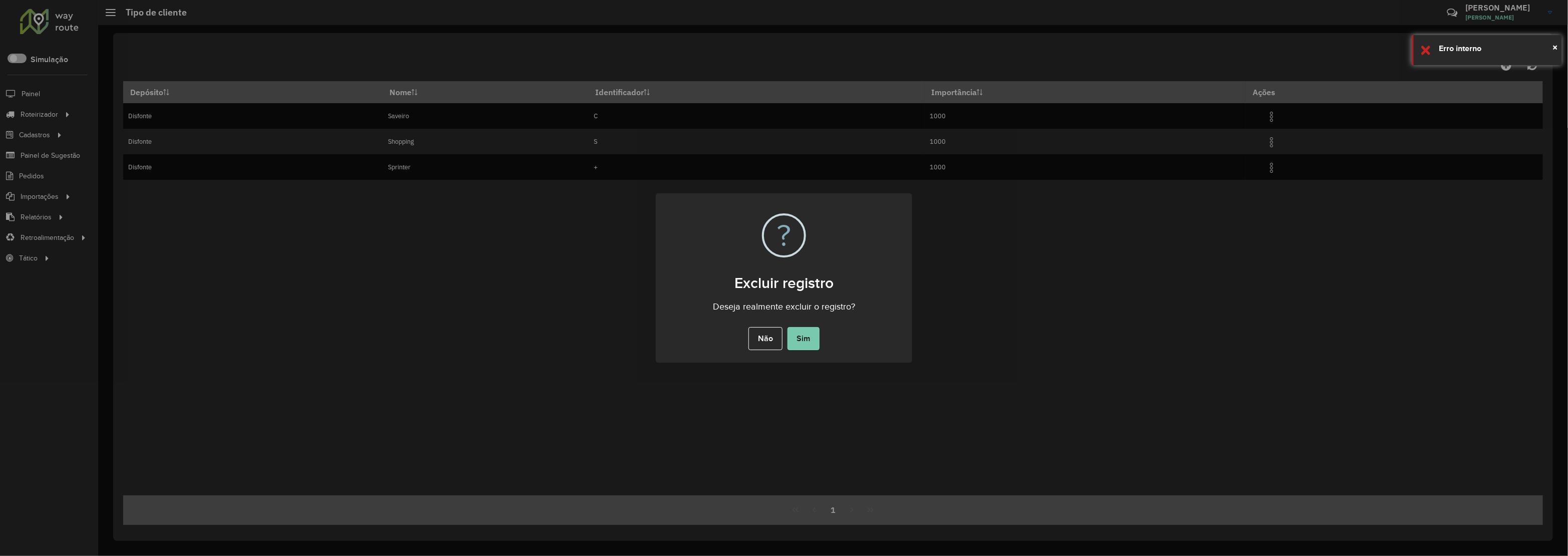
click at [804, 348] on button "Sim" at bounding box center [804, 338] width 32 height 23
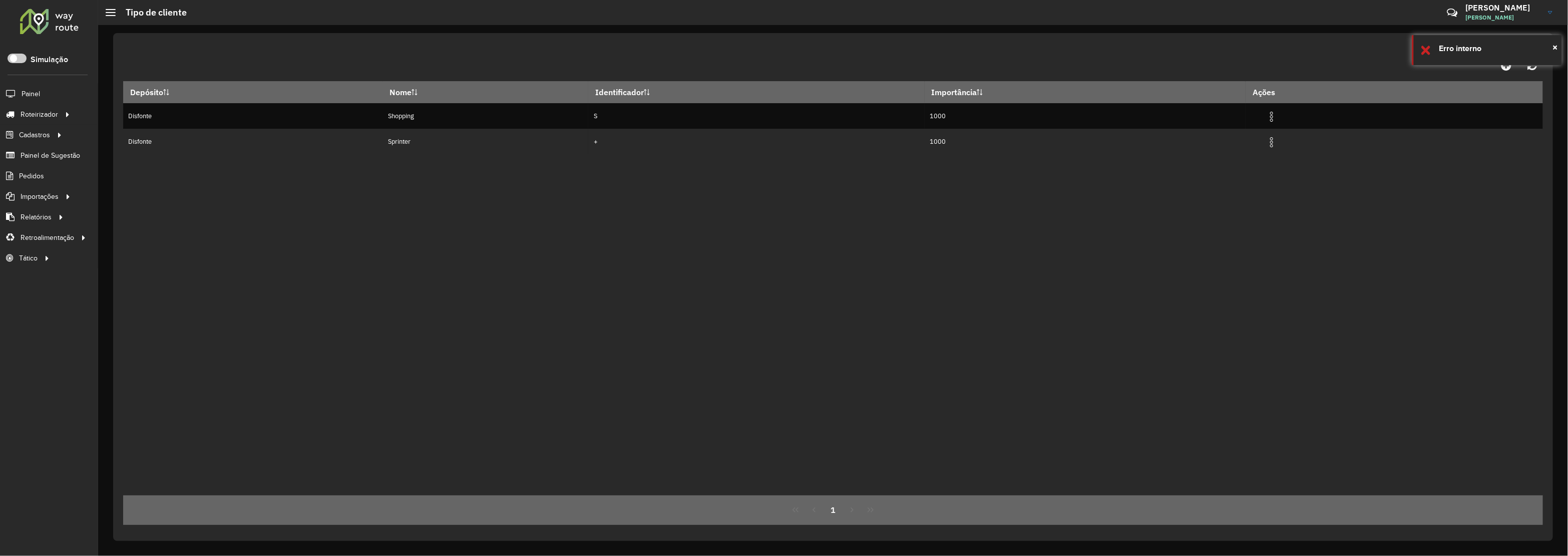
click at [1289, 125] on td at bounding box center [1276, 116] width 60 height 25
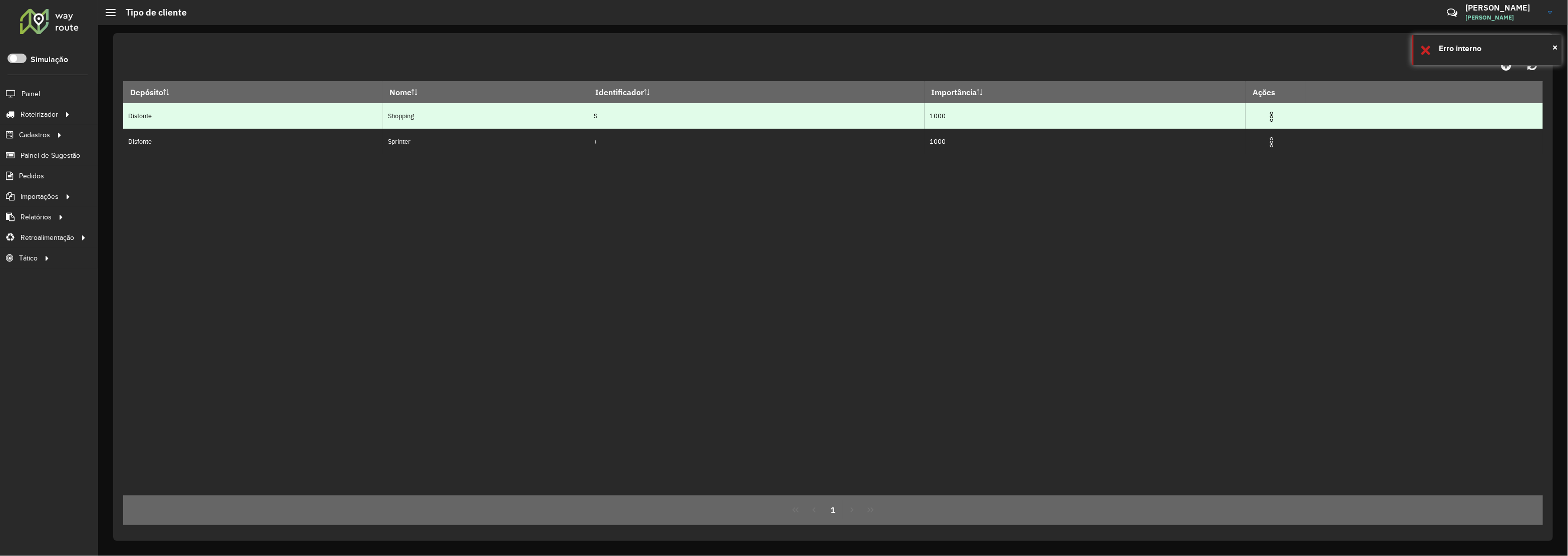
click at [1278, 111] on img at bounding box center [1271, 116] width 12 height 12
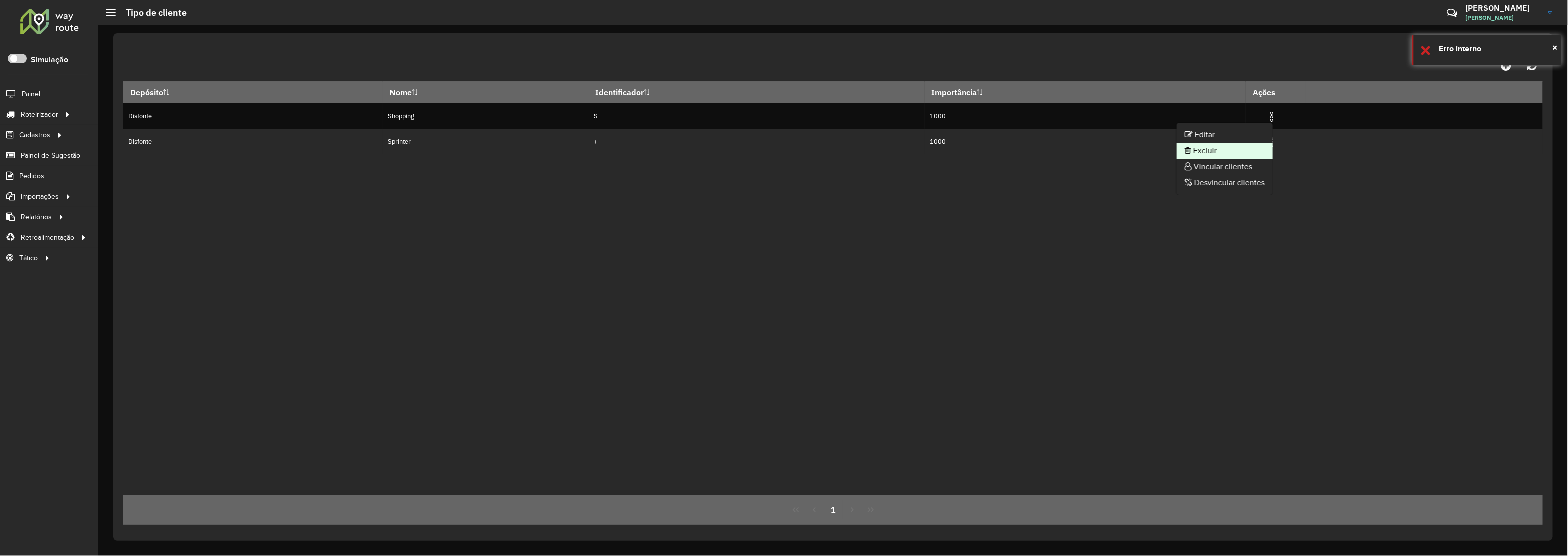
click at [1210, 146] on li "Excluir" at bounding box center [1225, 150] width 96 height 16
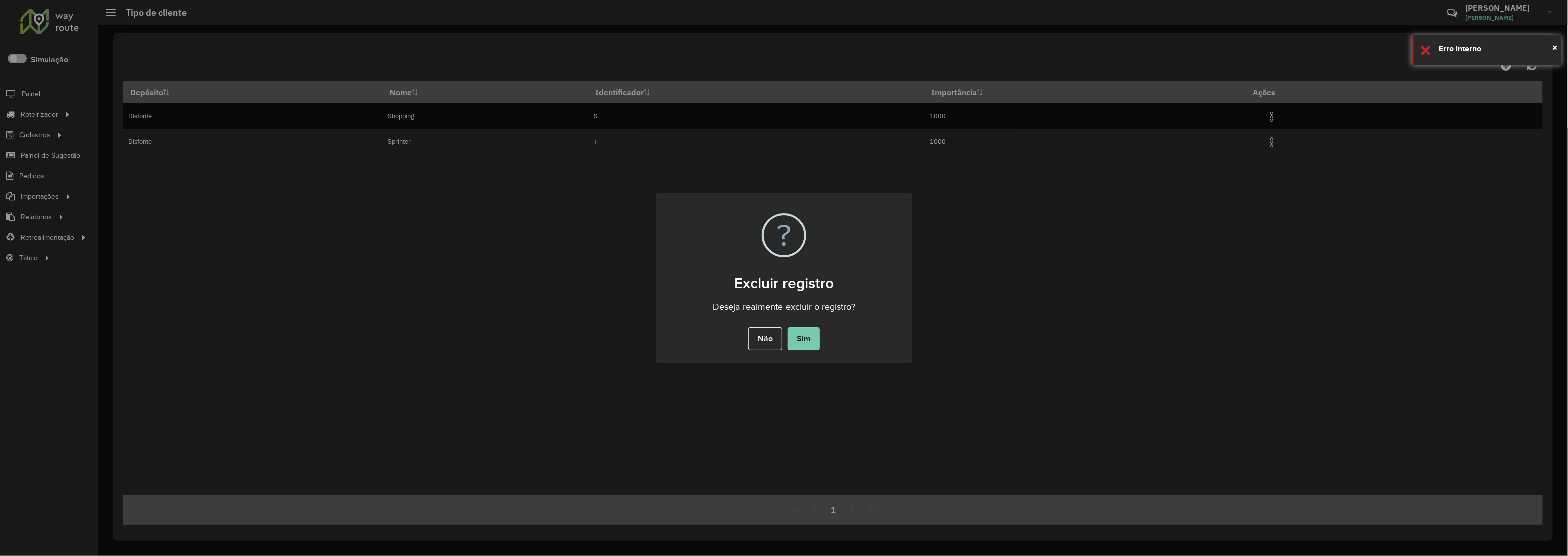
click at [797, 341] on button "Sim" at bounding box center [804, 338] width 32 height 23
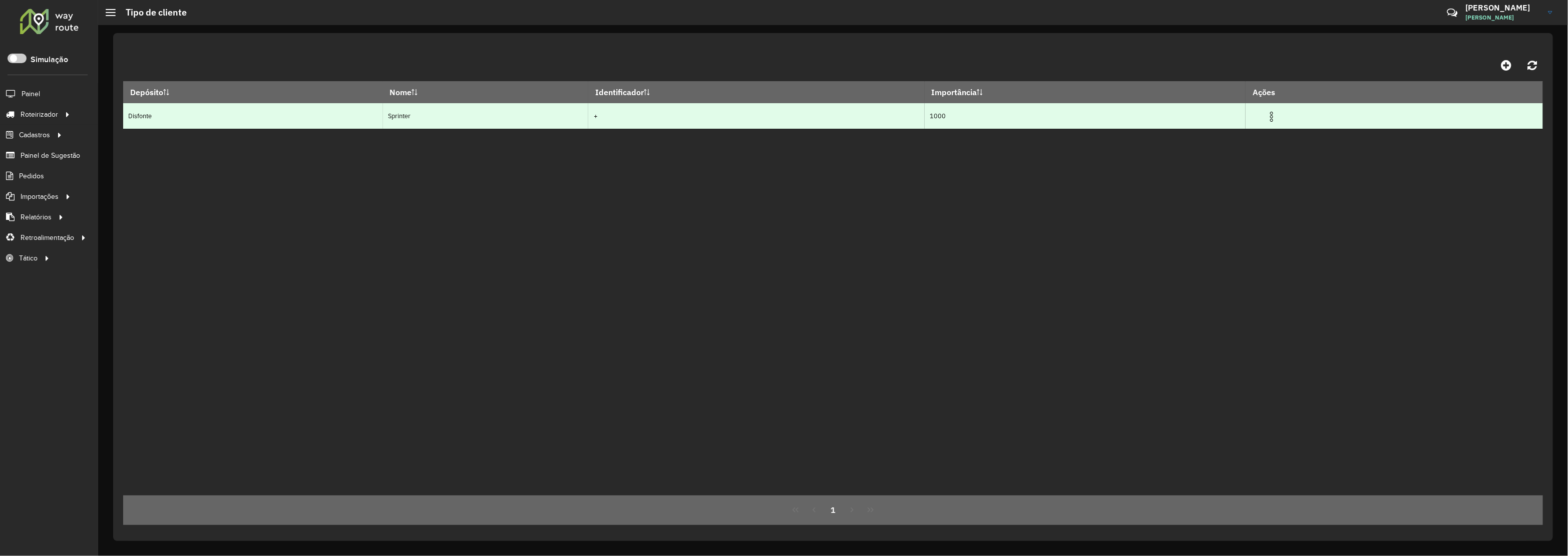
click at [1278, 113] on img at bounding box center [1271, 116] width 12 height 12
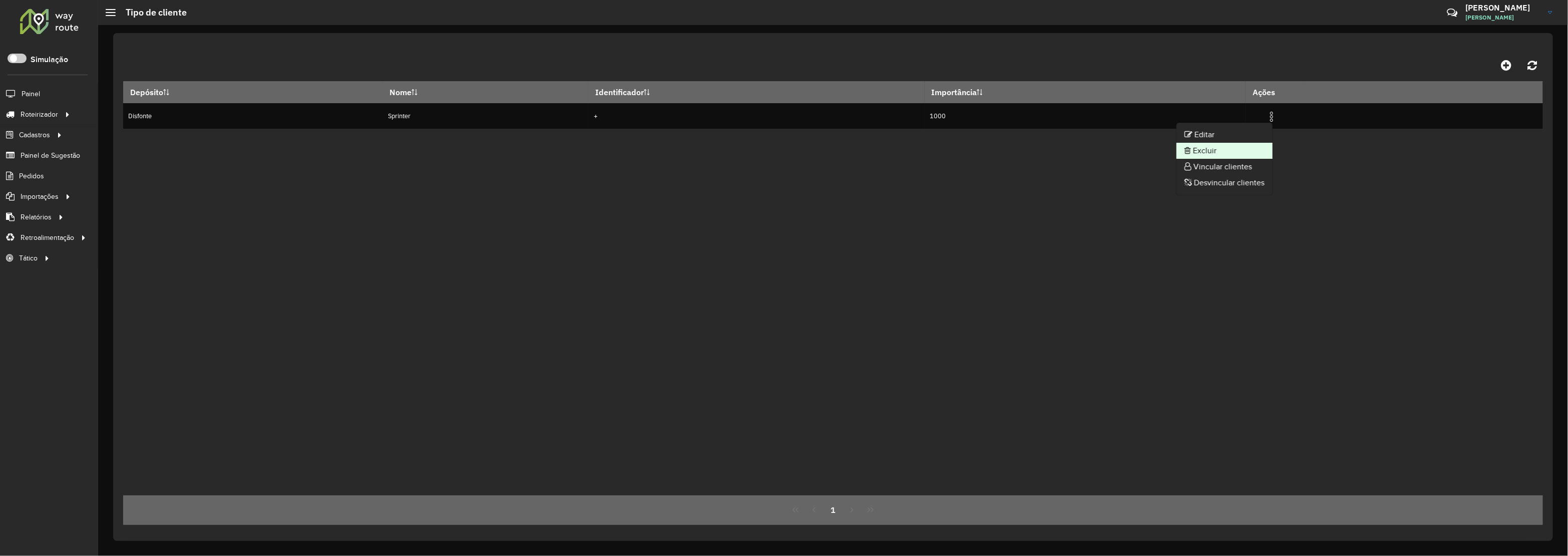
click at [1217, 148] on li "Excluir" at bounding box center [1225, 150] width 96 height 16
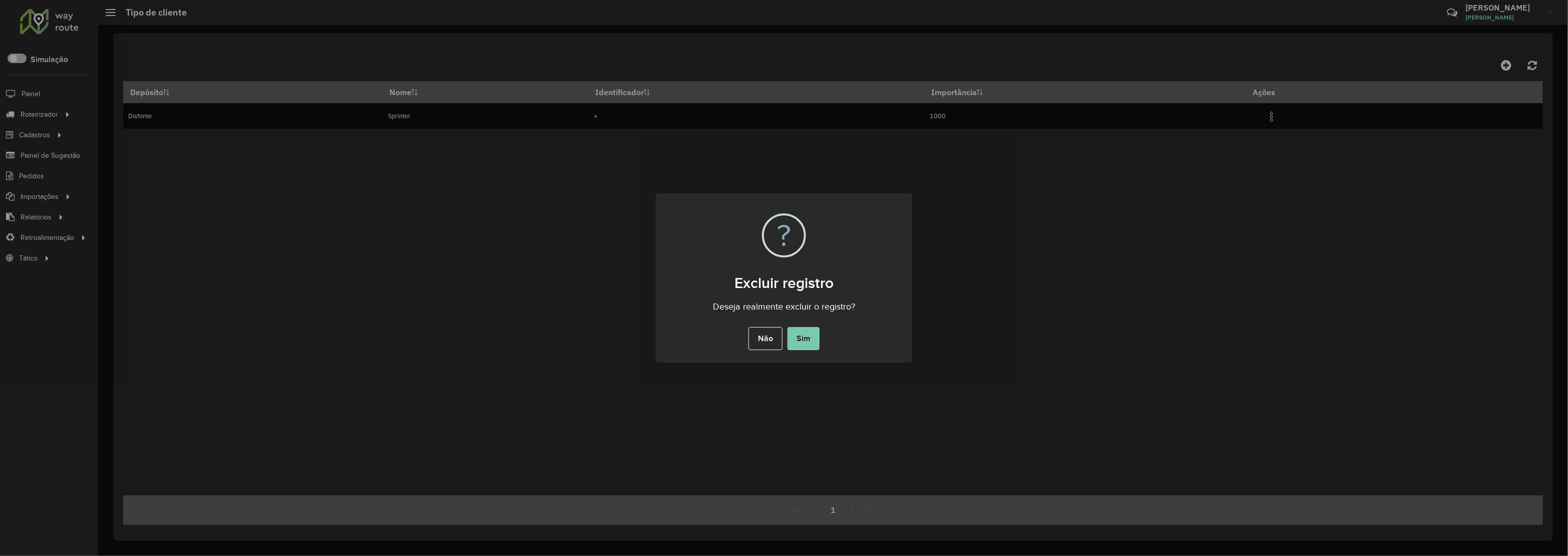
drag, startPoint x: 811, startPoint y: 332, endPoint x: 41, endPoint y: 42, distance: 822.8
click at [811, 332] on button "Sim" at bounding box center [804, 338] width 32 height 23
